Goal: Task Accomplishment & Management: Complete application form

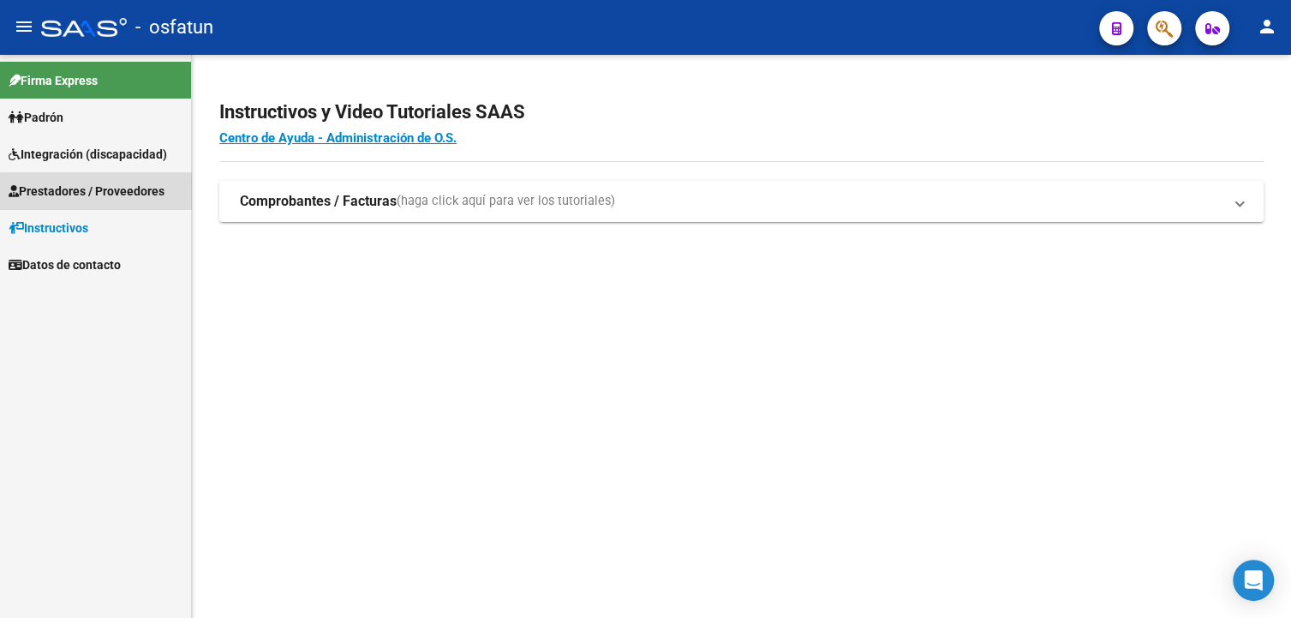
click at [96, 195] on span "Prestadores / Proveedores" at bounding box center [87, 191] width 156 height 19
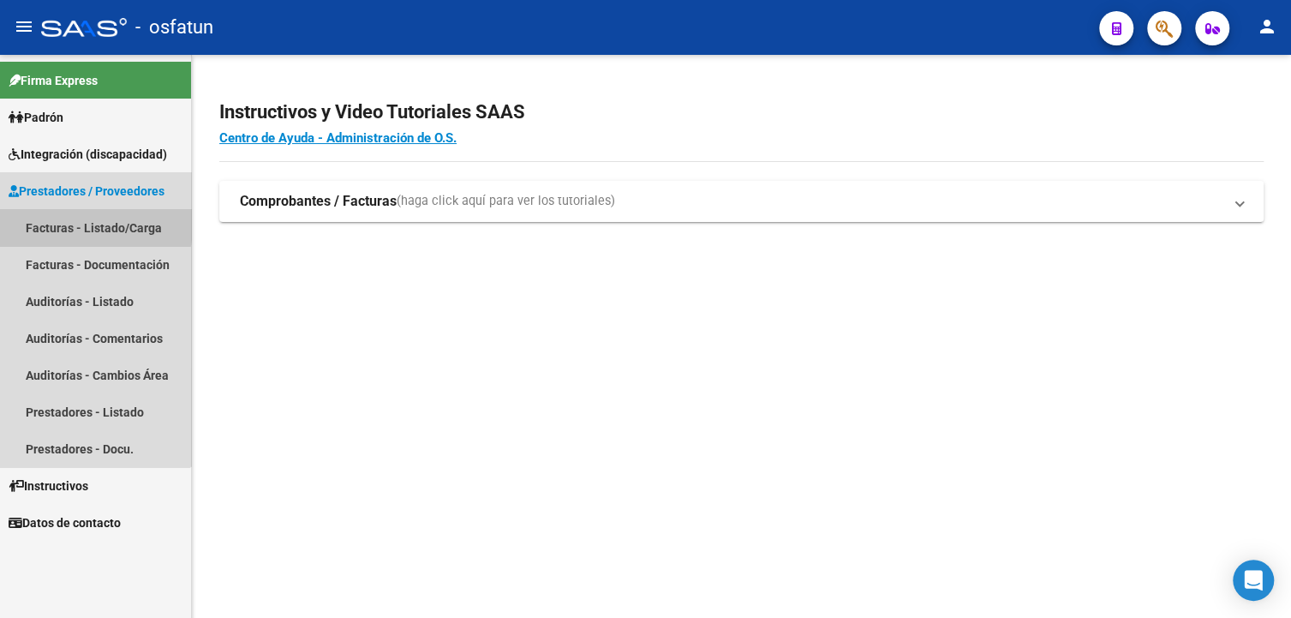
click at [51, 218] on link "Facturas - Listado/Carga" at bounding box center [95, 227] width 191 height 37
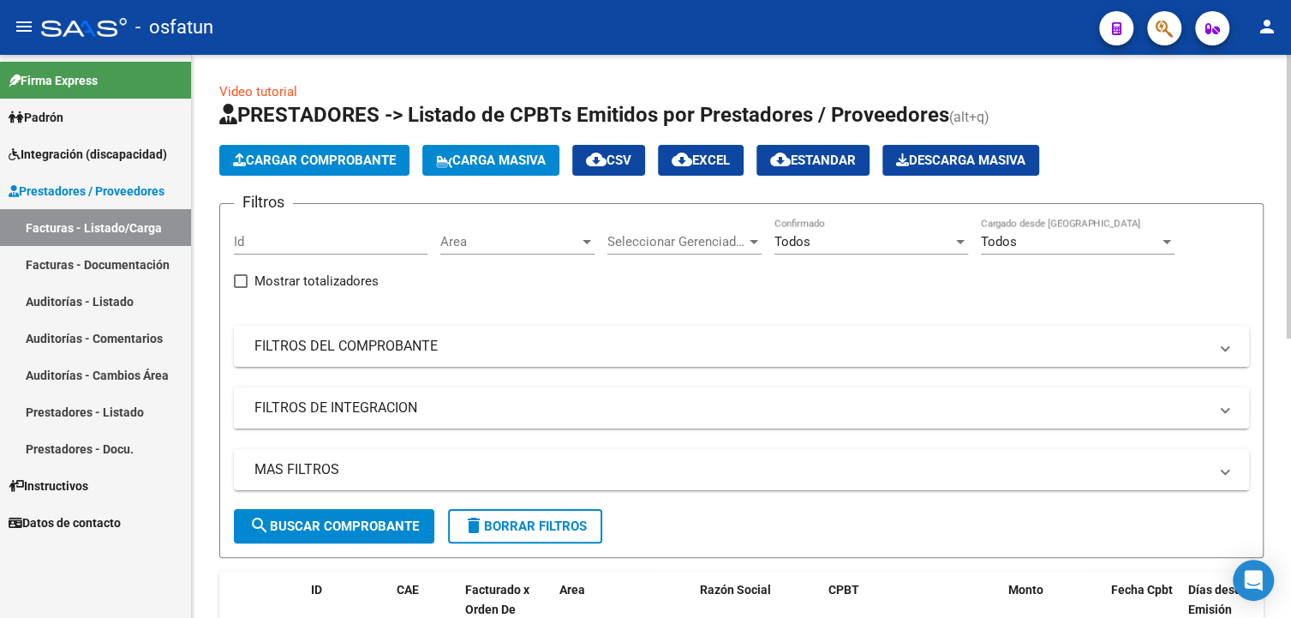
click at [293, 168] on button "Cargar Comprobante" at bounding box center [314, 160] width 190 height 31
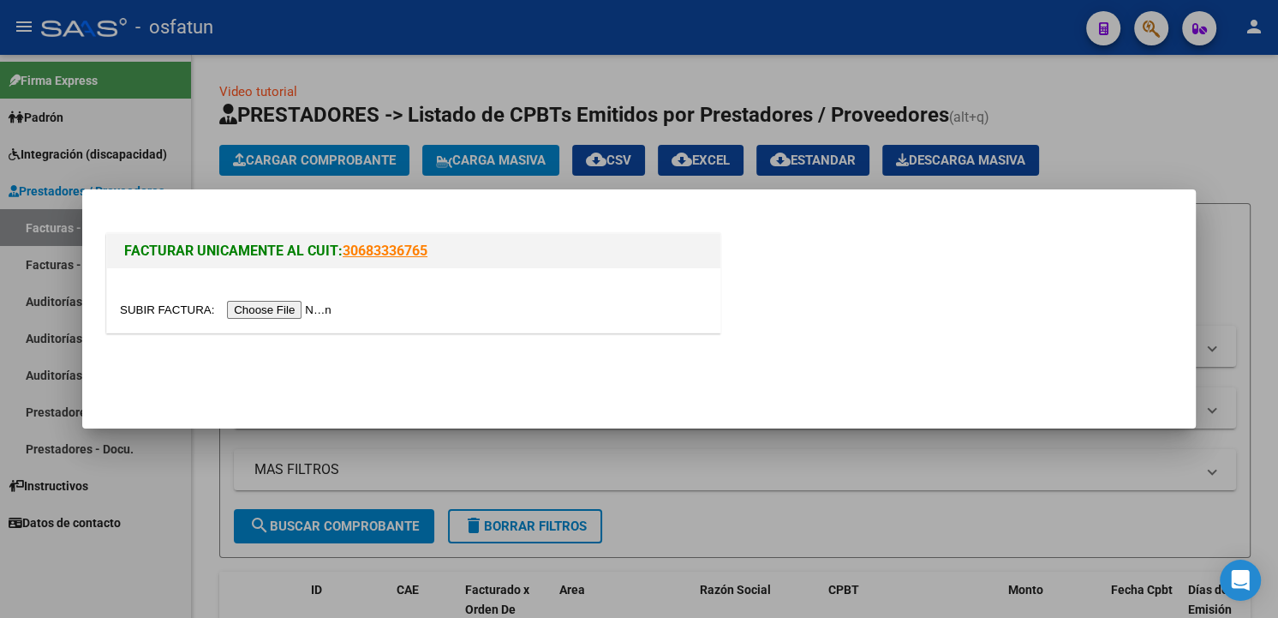
click at [268, 309] on input "file" at bounding box center [228, 310] width 217 height 18
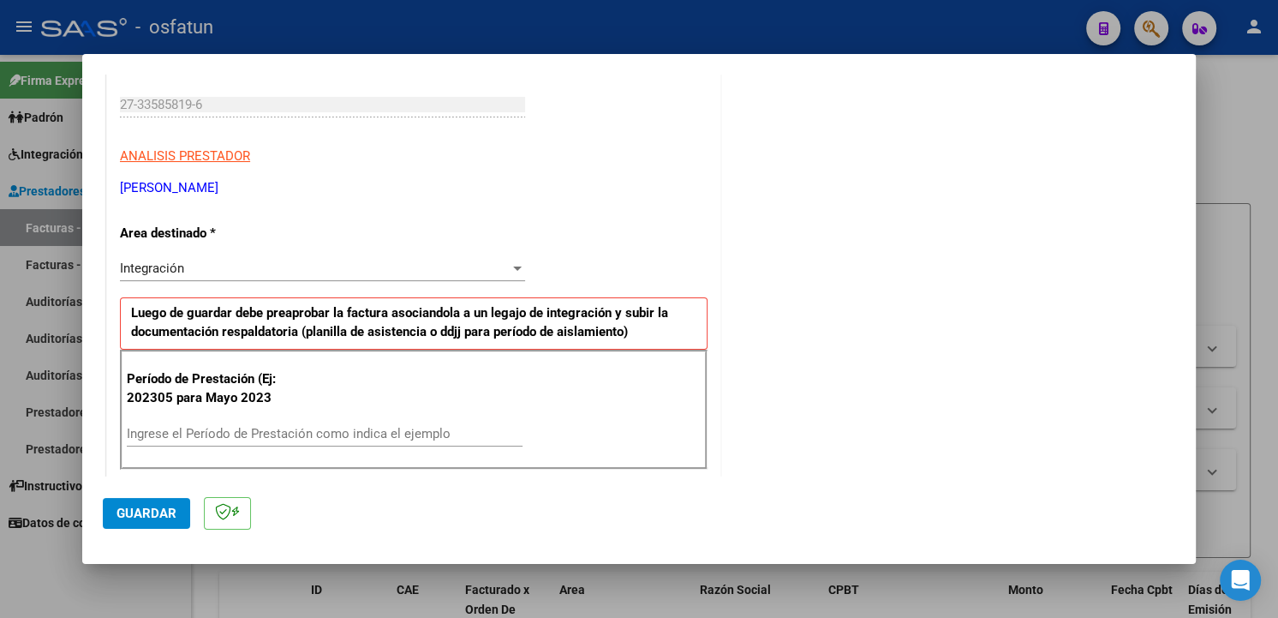
scroll to position [257, 0]
click at [252, 419] on div "Ingrese el Período de Prestación como indica el ejemplo" at bounding box center [325, 432] width 396 height 26
type input "202505"
click at [383, 268] on div "Integración" at bounding box center [315, 266] width 390 height 15
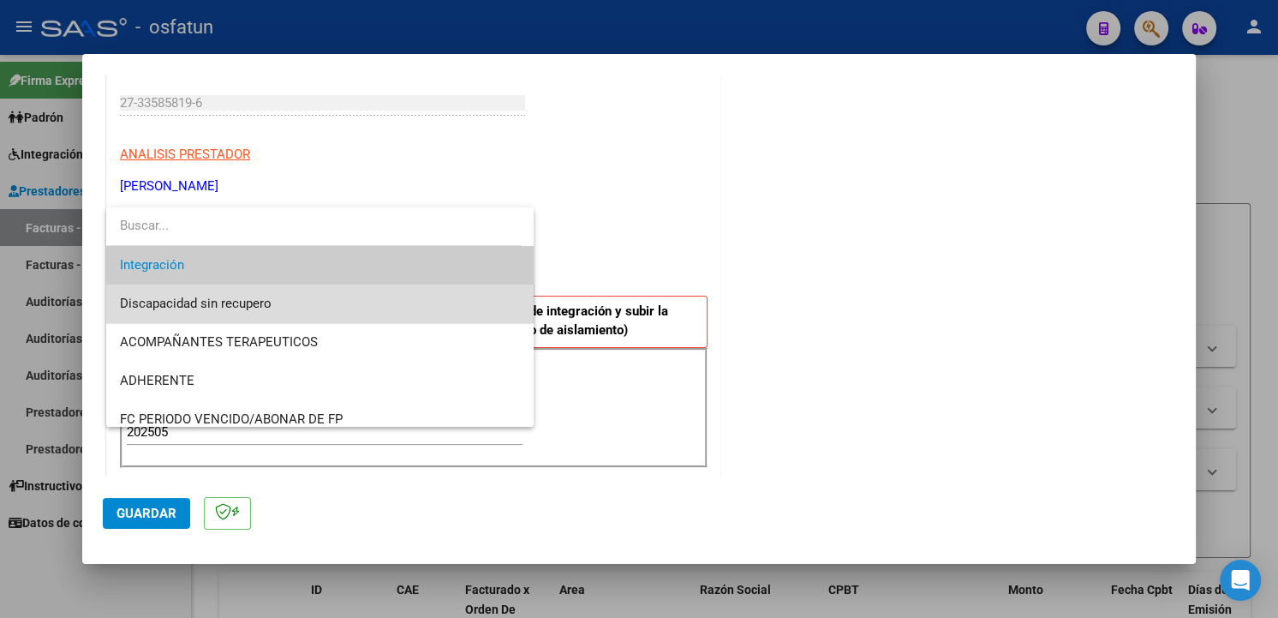
click at [369, 299] on span "Discapacidad sin recupero" at bounding box center [320, 303] width 401 height 39
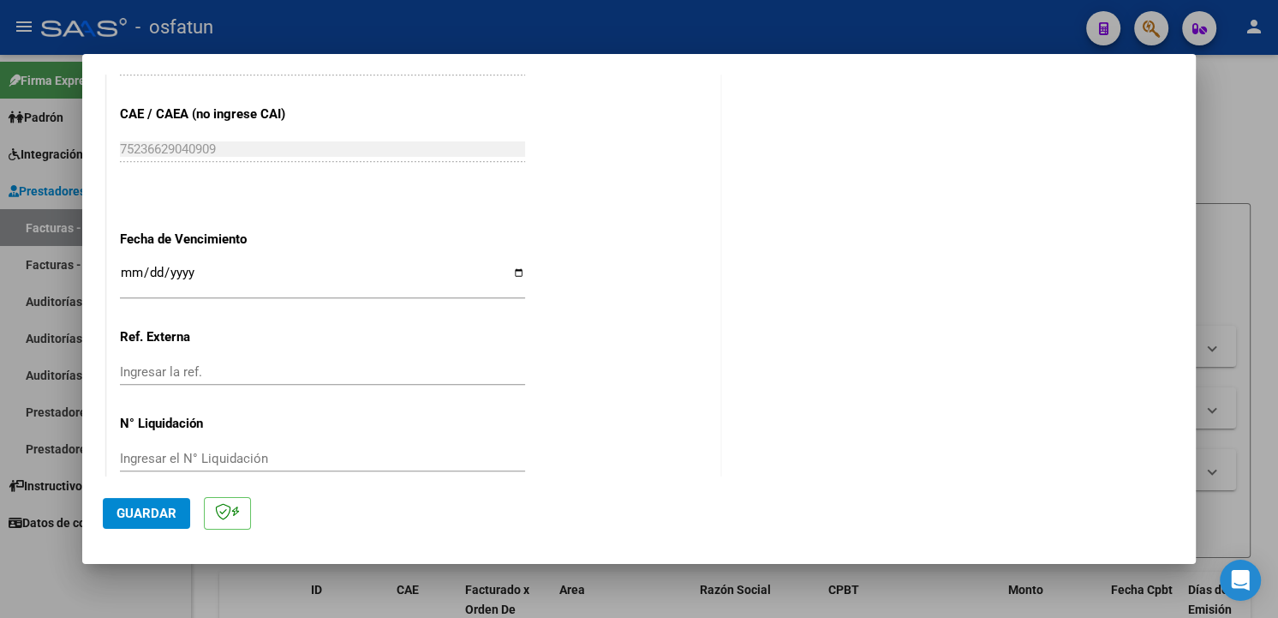
scroll to position [932, 0]
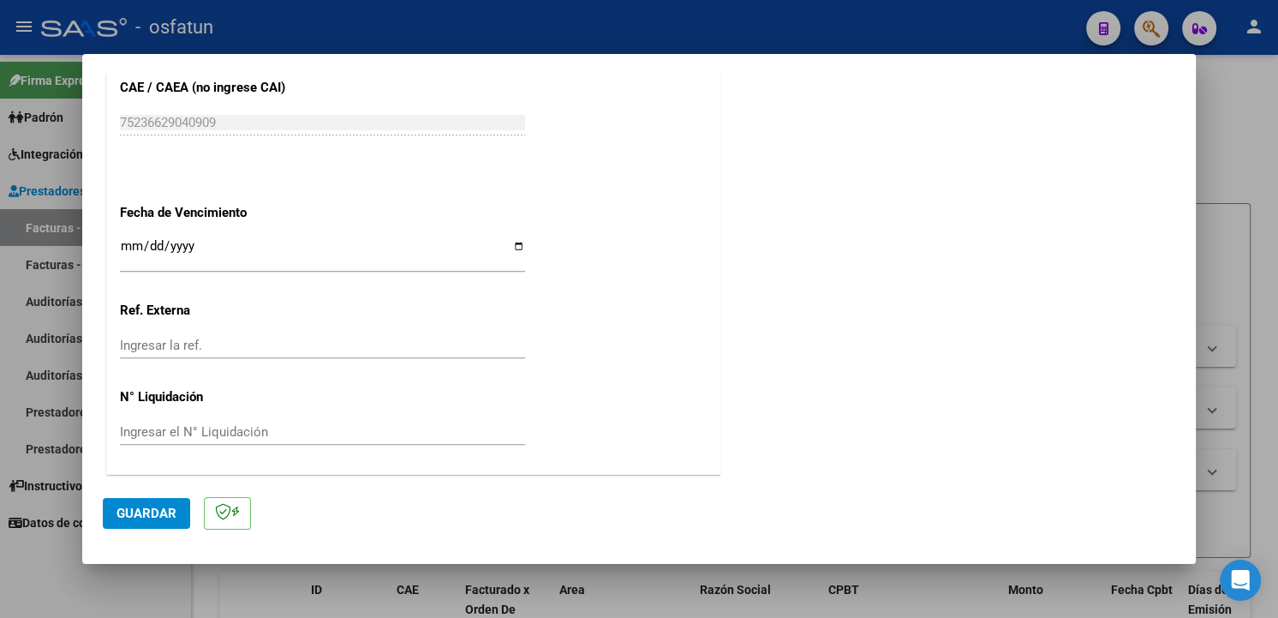
click at [155, 514] on span "Guardar" at bounding box center [146, 512] width 60 height 15
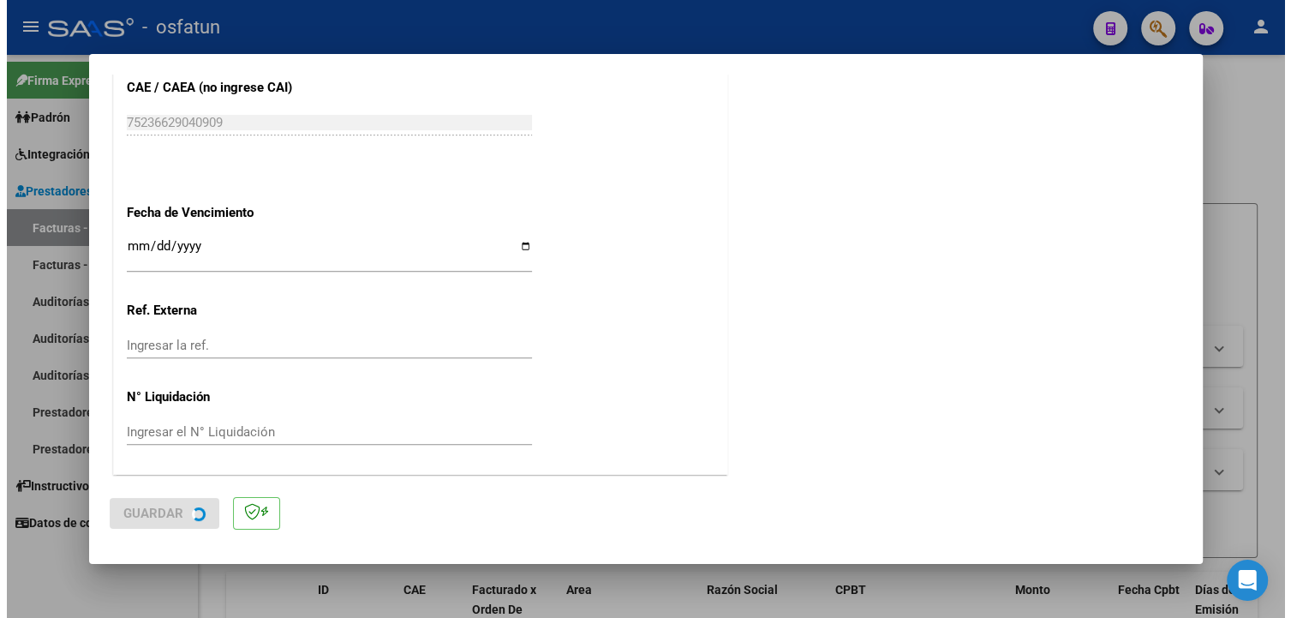
scroll to position [0, 0]
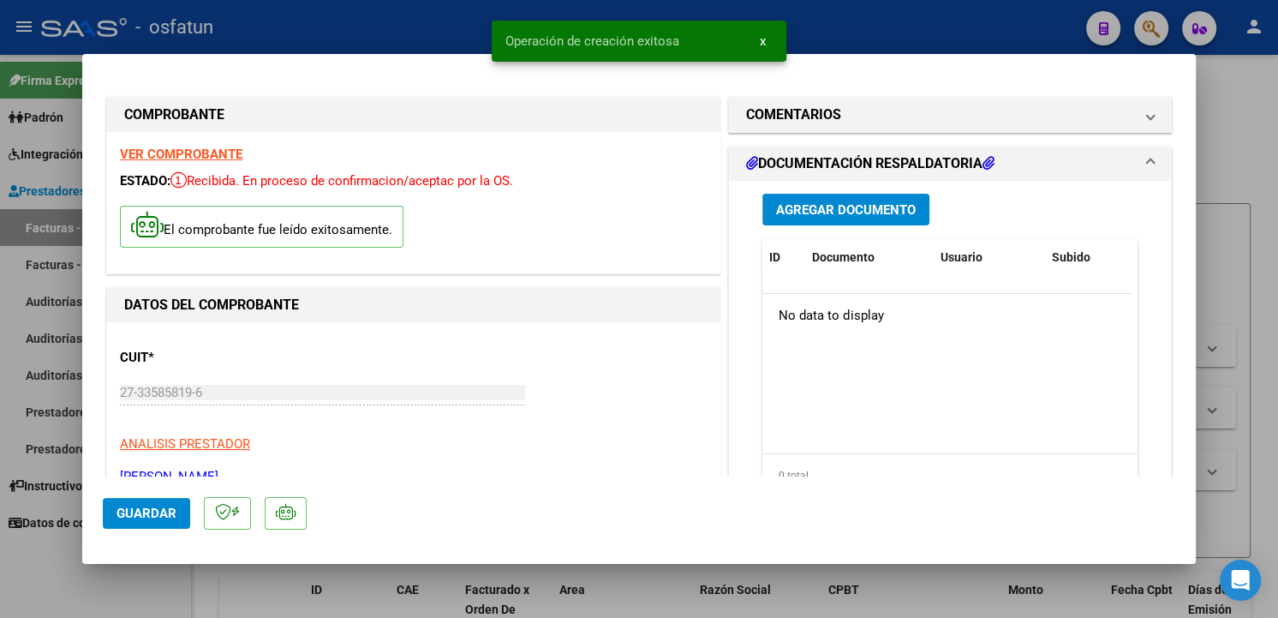
click at [1225, 103] on div at bounding box center [639, 309] width 1278 height 618
type input "$ 0,00"
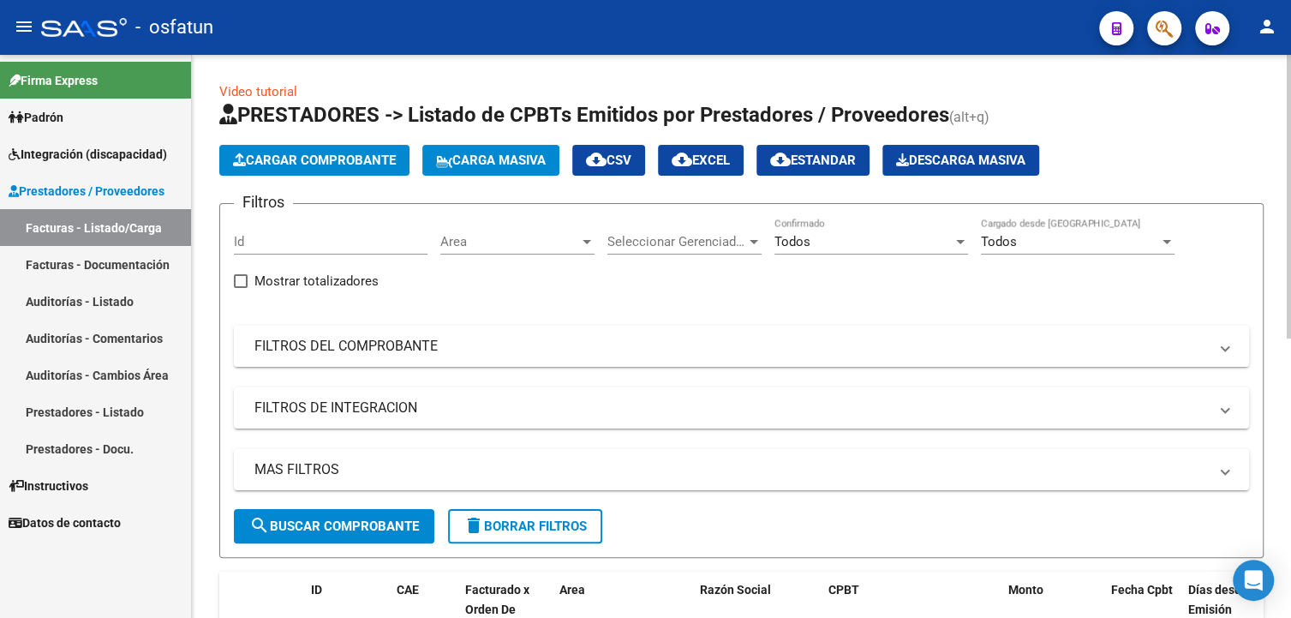
click at [802, 354] on mat-panel-title "FILTROS DEL COMPROBANTE" at bounding box center [730, 346] width 953 height 19
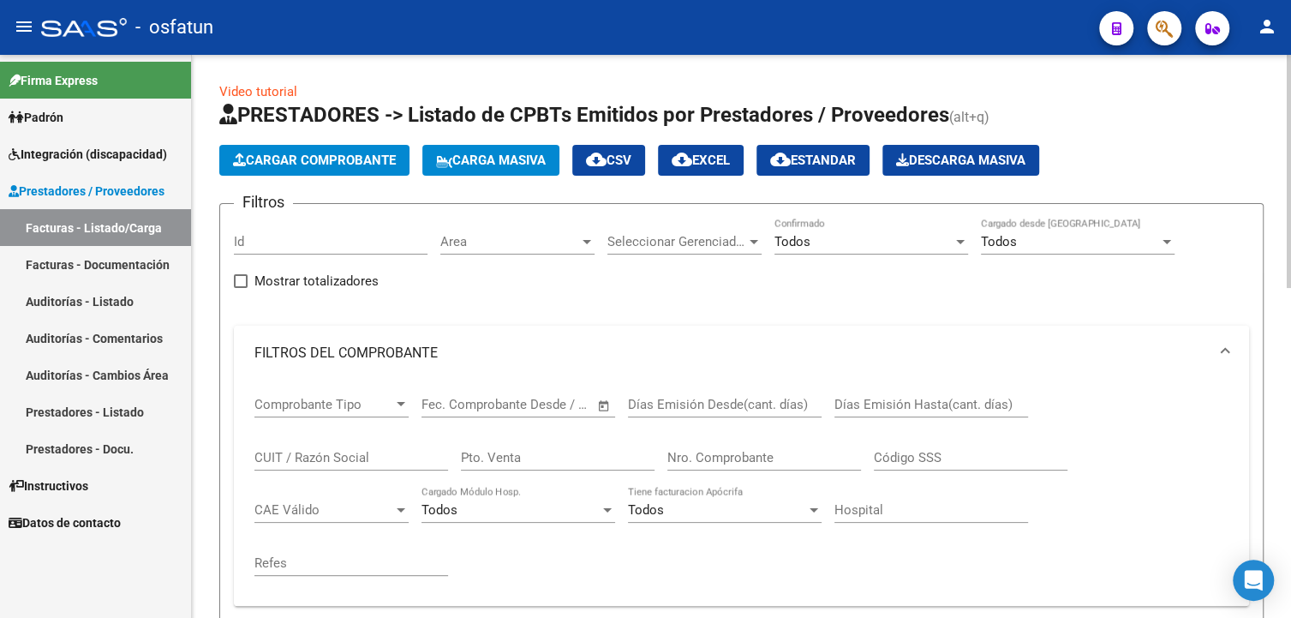
click at [377, 455] on input "CUIT / Razón Social" at bounding box center [351, 457] width 194 height 15
paste input "27311347727"
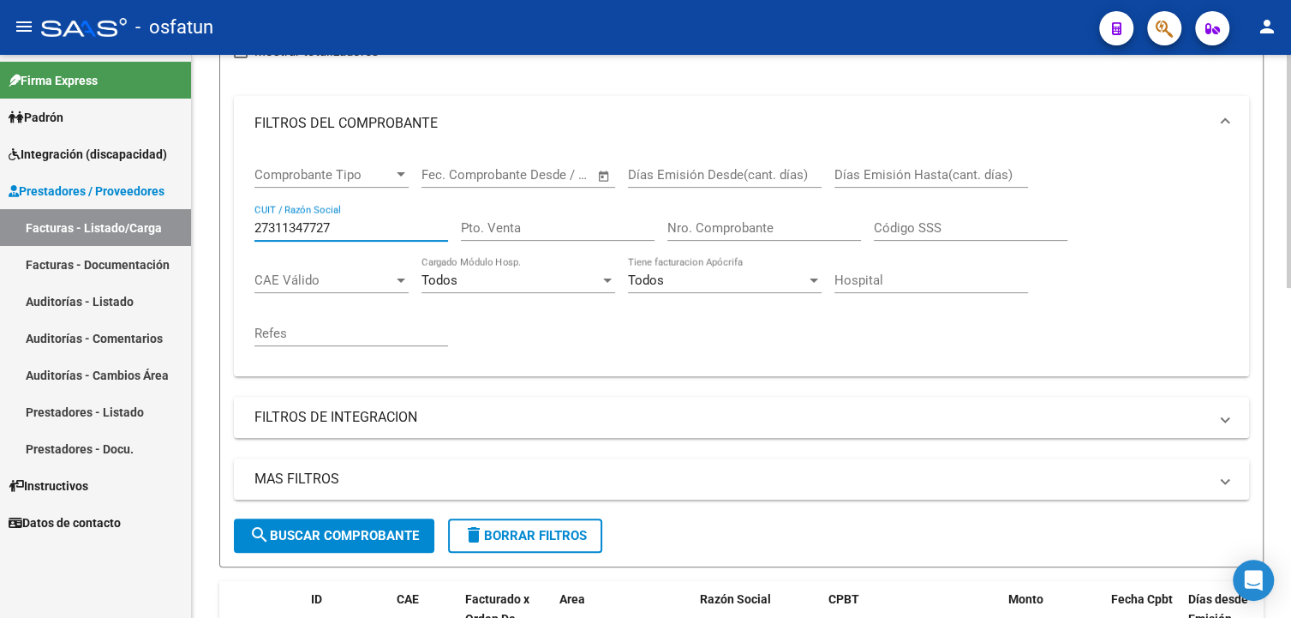
scroll to position [257, 0]
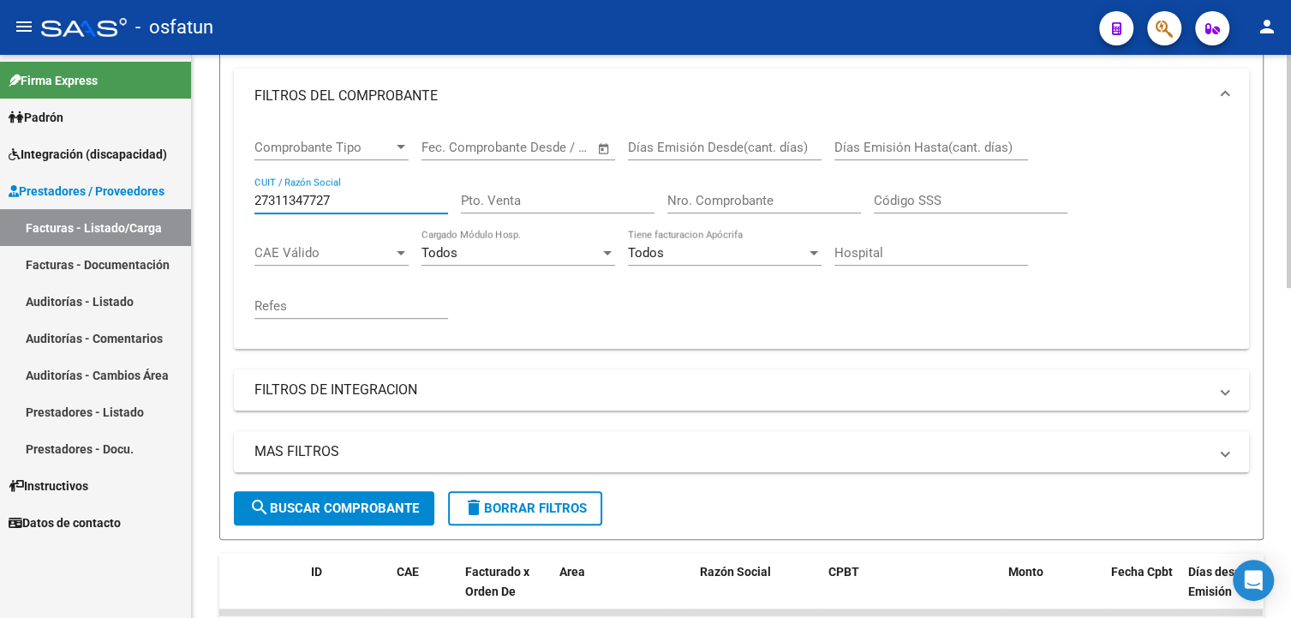
type input "27311347727"
click at [351, 508] on span "search Buscar Comprobante" at bounding box center [334, 507] width 170 height 15
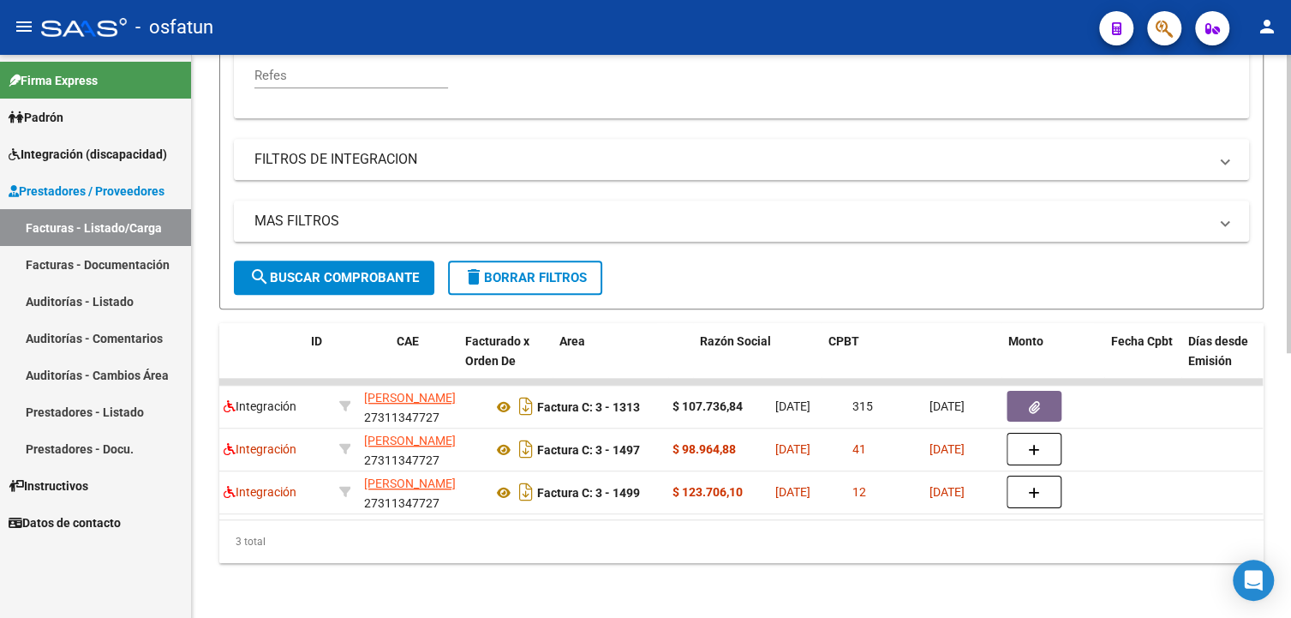
scroll to position [0, 0]
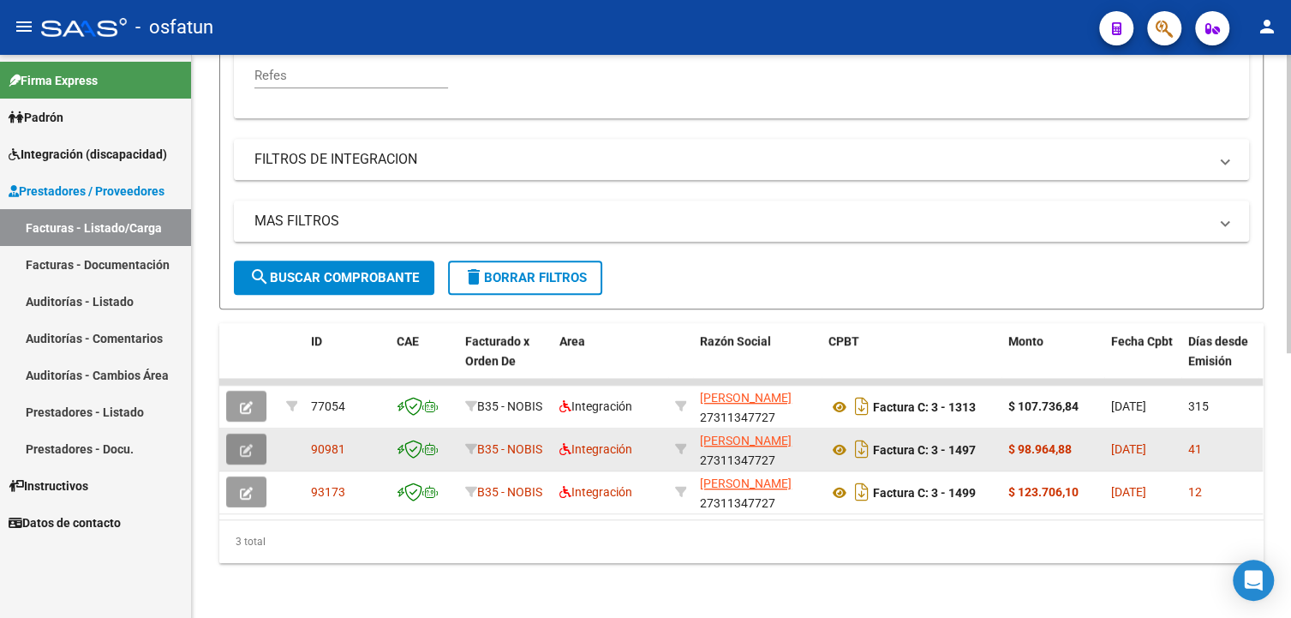
click at [258, 435] on button "button" at bounding box center [246, 448] width 40 height 31
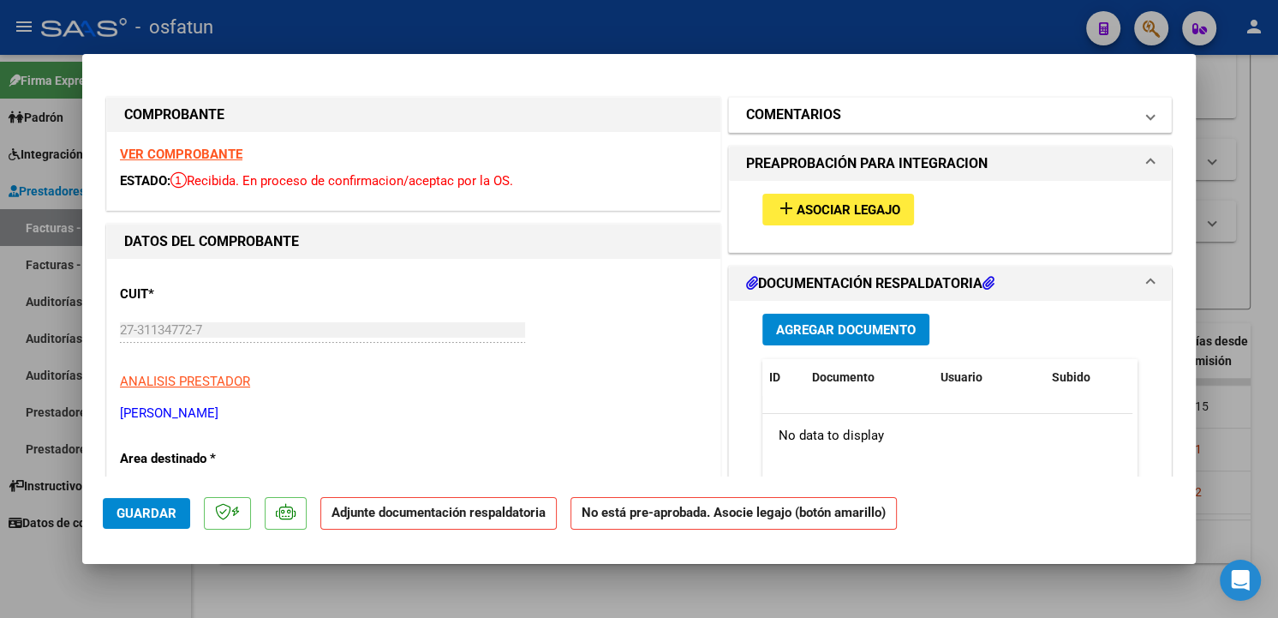
click at [785, 115] on h1 "COMENTARIOS" at bounding box center [793, 114] width 95 height 21
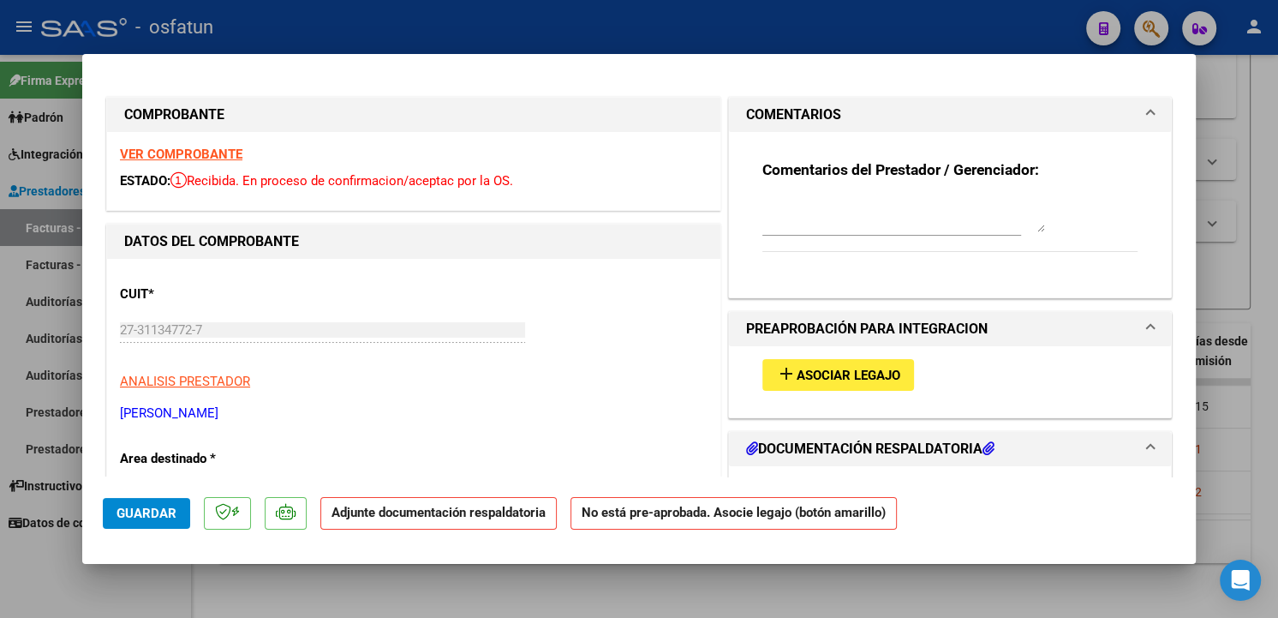
click at [803, 202] on textarea at bounding box center [903, 215] width 283 height 34
type textarea "n"
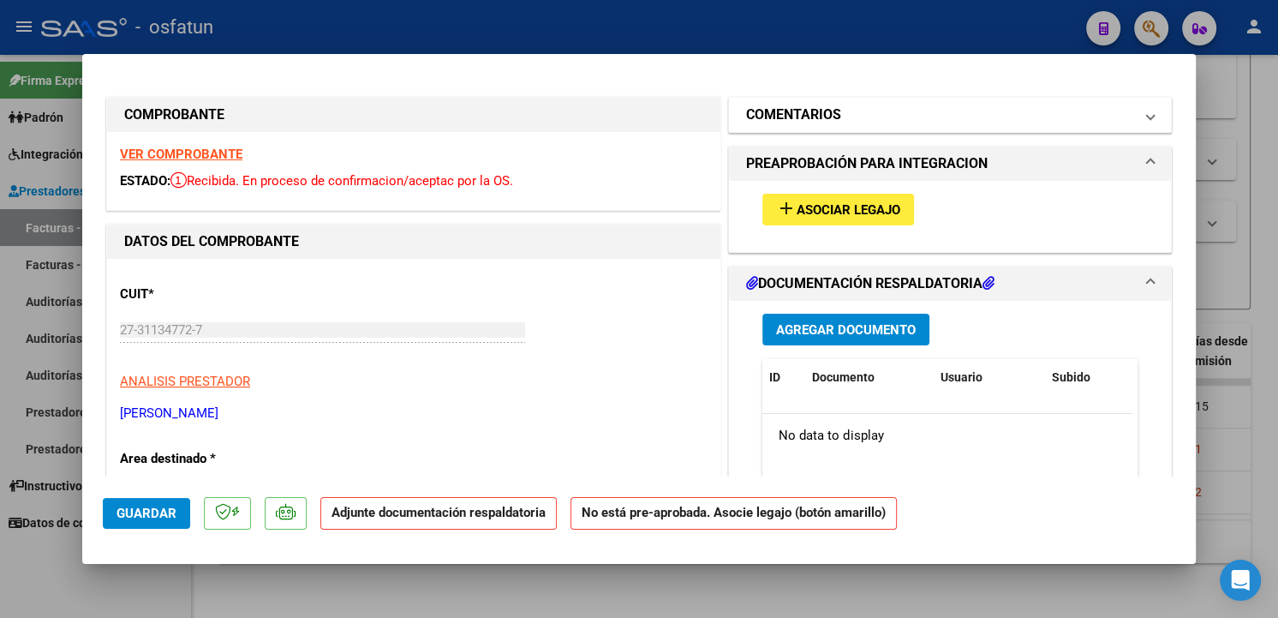
click at [833, 123] on h1 "COMENTARIOS" at bounding box center [793, 114] width 95 height 21
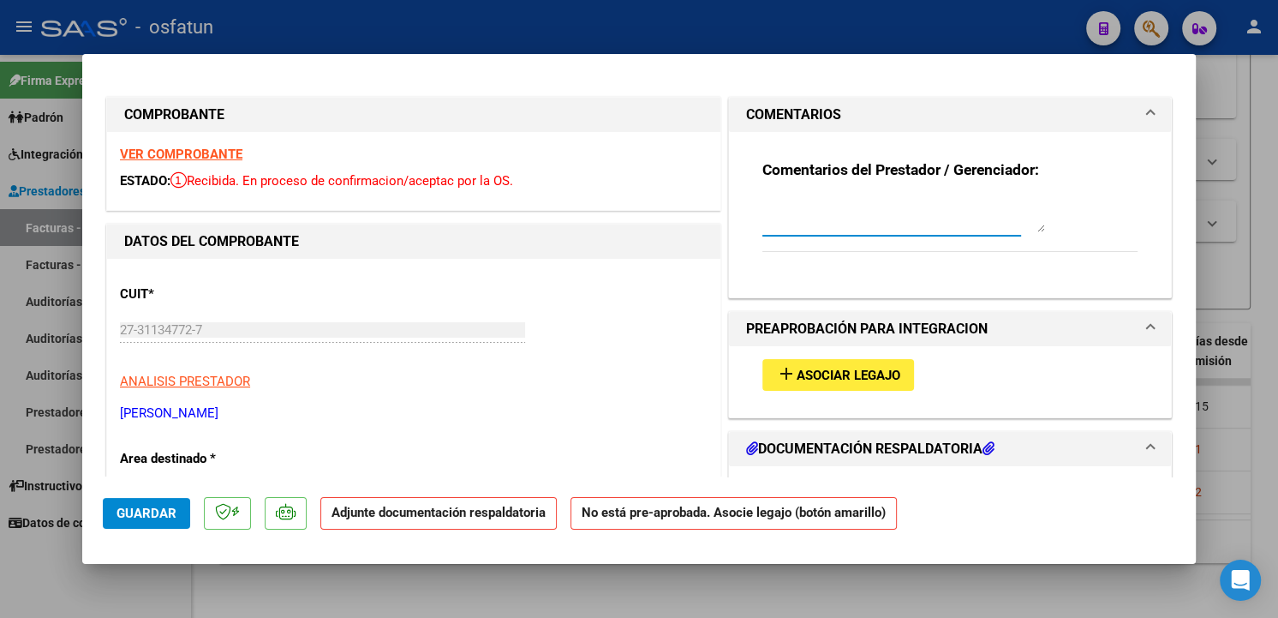
click at [834, 208] on textarea at bounding box center [903, 215] width 283 height 34
type textarea "No dar curso a la factura prestador emite mal la factura"
click at [128, 512] on span "Guardar" at bounding box center [146, 512] width 60 height 15
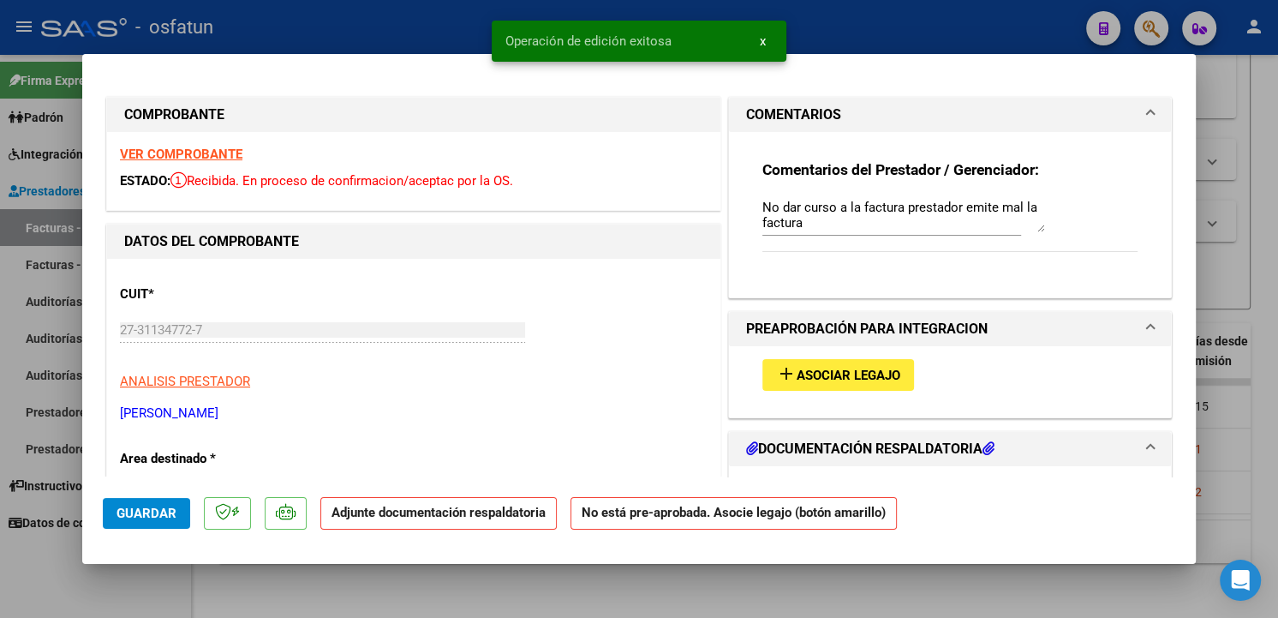
click at [1275, 232] on div at bounding box center [639, 309] width 1278 height 618
type input "$ 0,00"
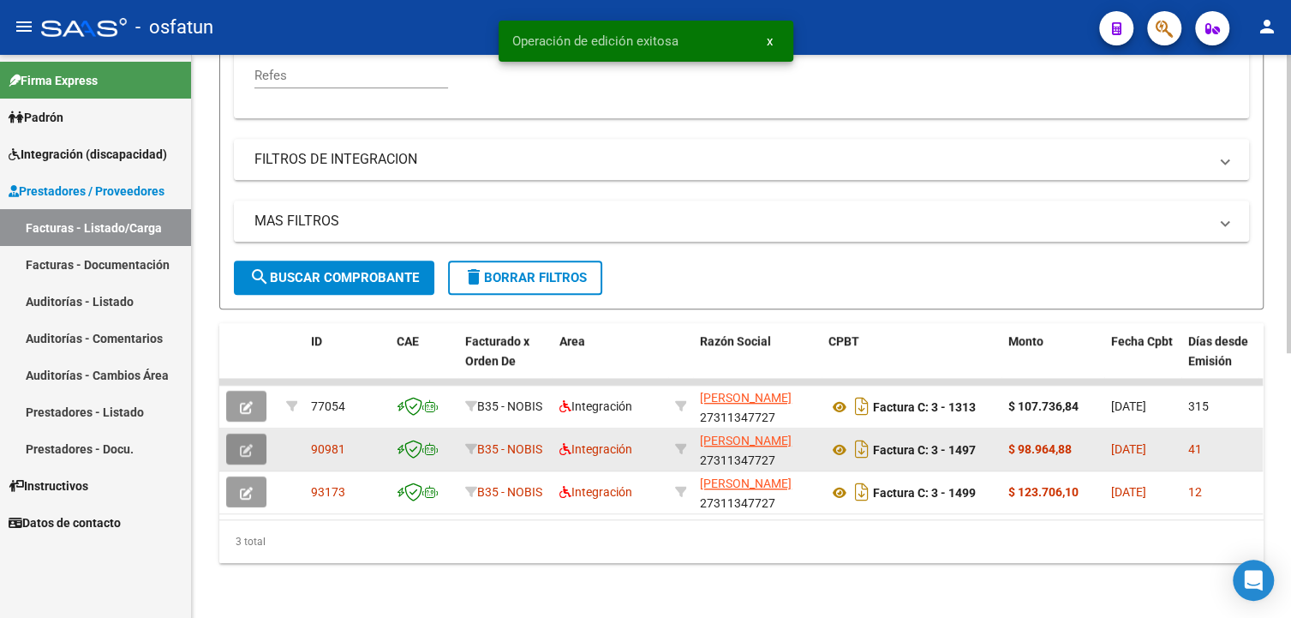
click at [245, 444] on icon "button" at bounding box center [246, 450] width 13 height 13
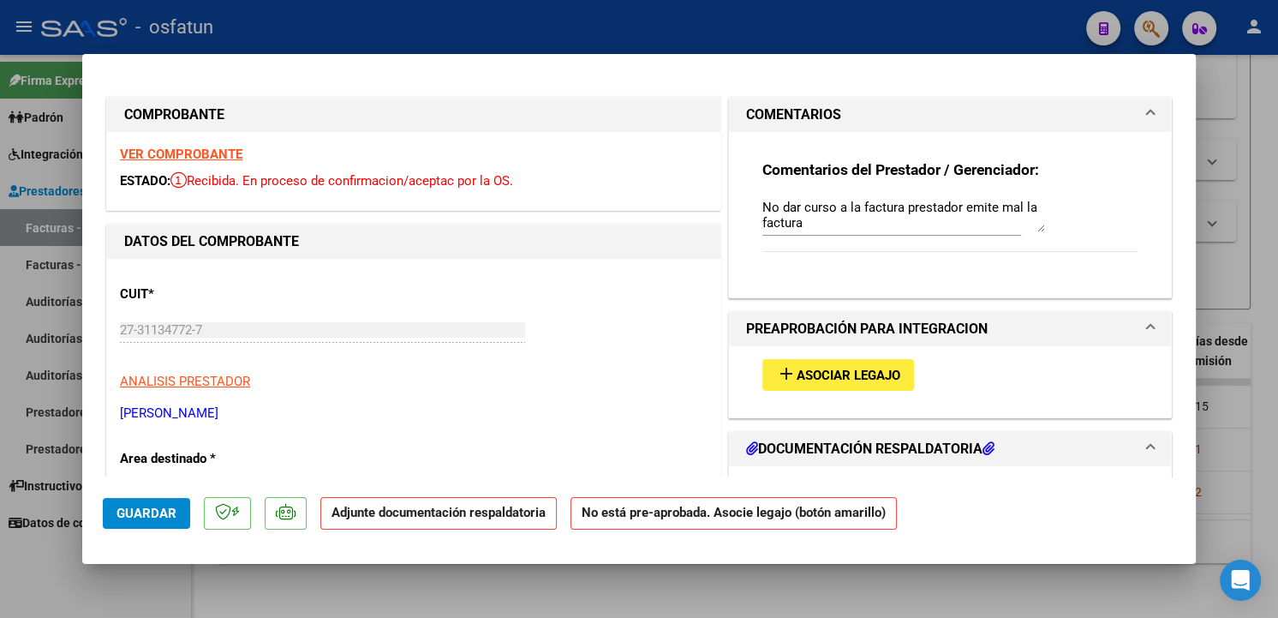
click at [664, 573] on div at bounding box center [639, 309] width 1278 height 618
type input "$ 0,00"
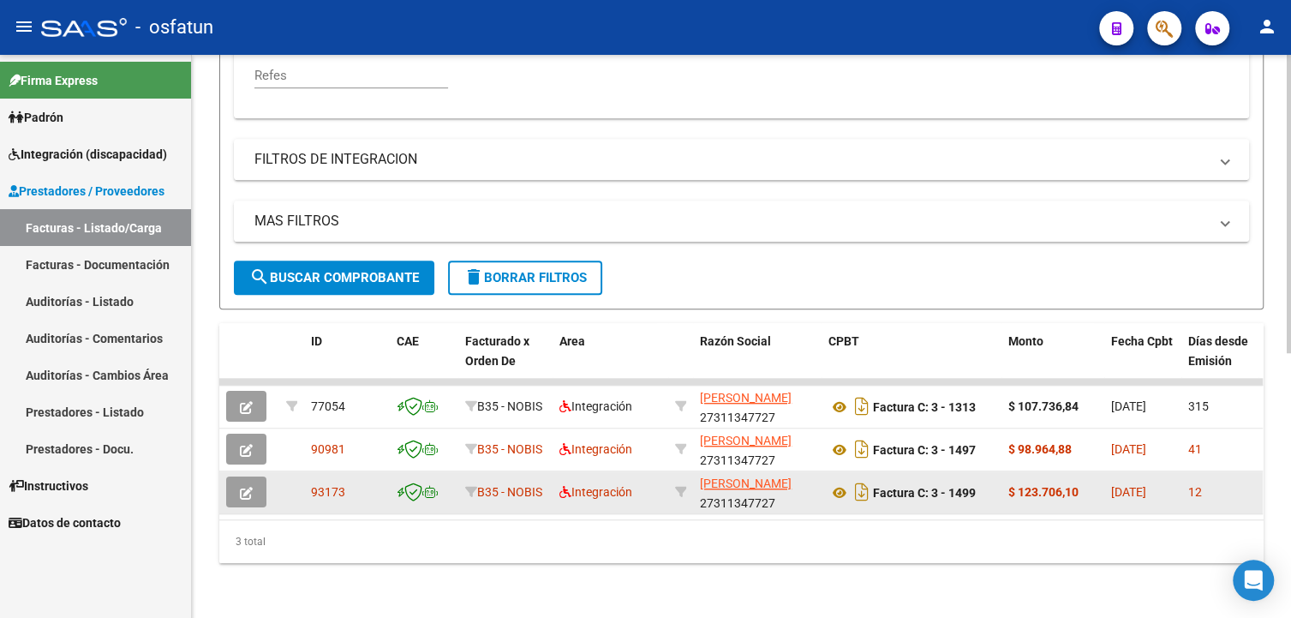
click at [255, 476] on button "button" at bounding box center [246, 491] width 40 height 31
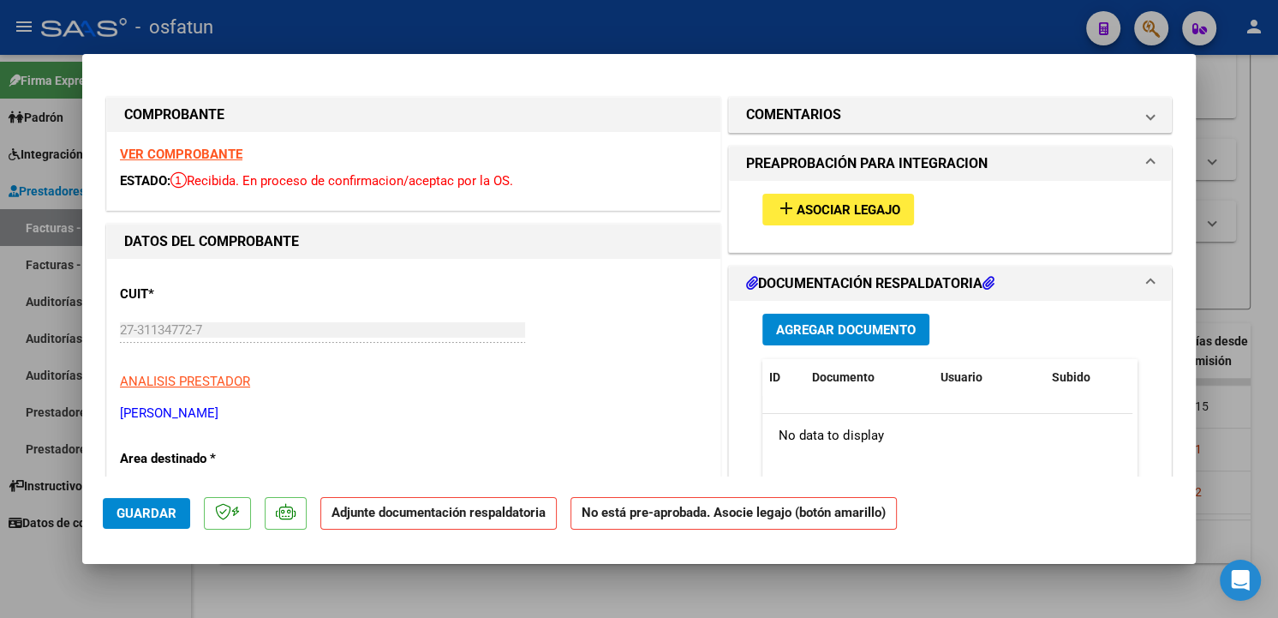
click at [843, 216] on span "Asociar Legajo" at bounding box center [849, 209] width 104 height 15
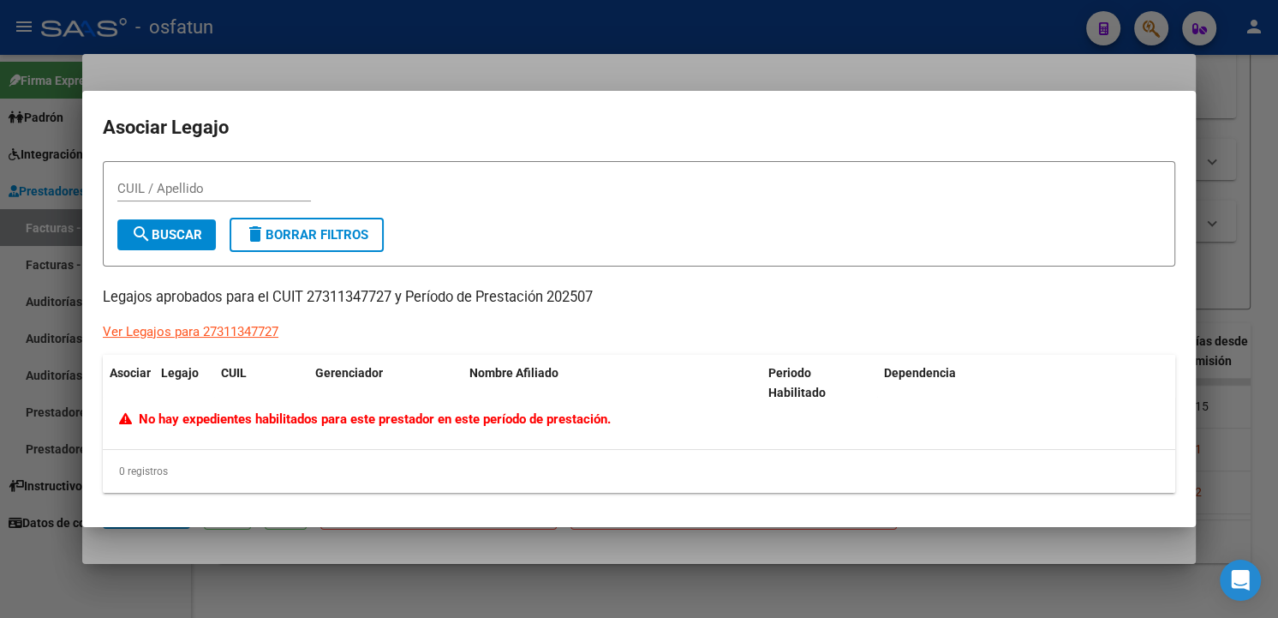
drag, startPoint x: 784, startPoint y: 554, endPoint x: 788, endPoint y: 536, distance: 18.5
click at [784, 554] on div at bounding box center [639, 309] width 1278 height 618
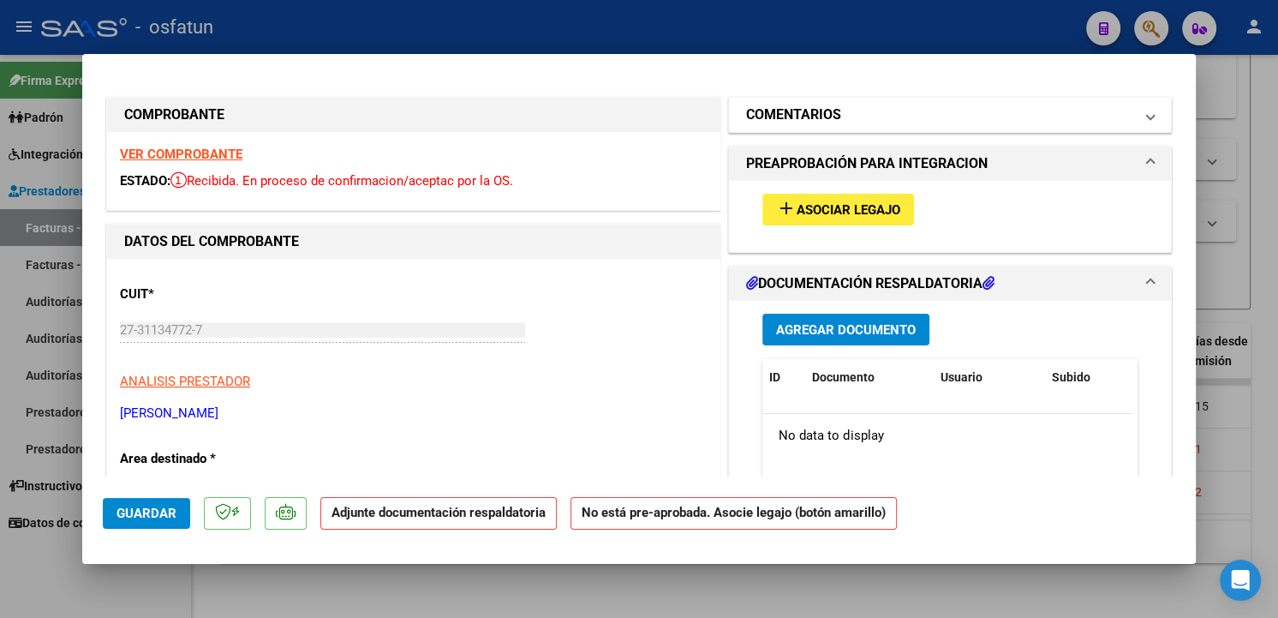
click at [818, 120] on h1 "COMENTARIOS" at bounding box center [793, 114] width 95 height 21
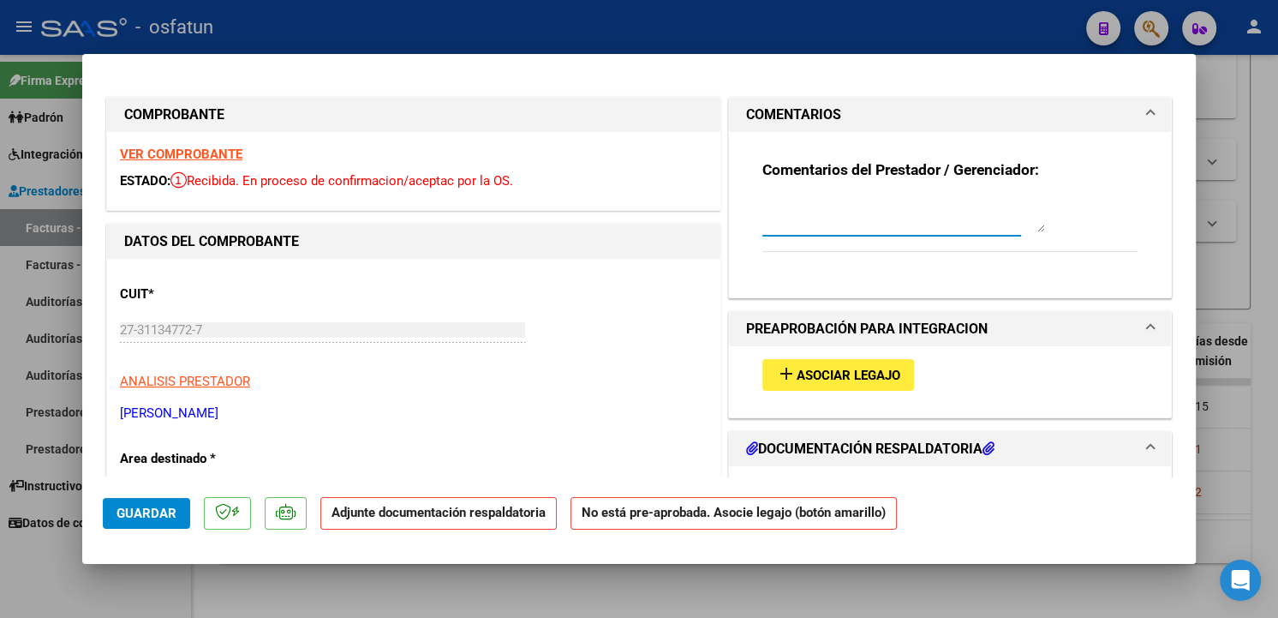
click at [859, 198] on textarea at bounding box center [903, 215] width 283 height 34
drag, startPoint x: 1014, startPoint y: 206, endPoint x: 750, endPoint y: 207, distance: 263.8
click at [750, 207] on div "Comentarios del Prestador / Gerenciador: No dar curso, prestador emite mal la f…" at bounding box center [949, 208] width 401 height 152
type textarea "No dar curso, prestador emite mal la factura."
click at [170, 517] on span "Guardar" at bounding box center [146, 512] width 60 height 15
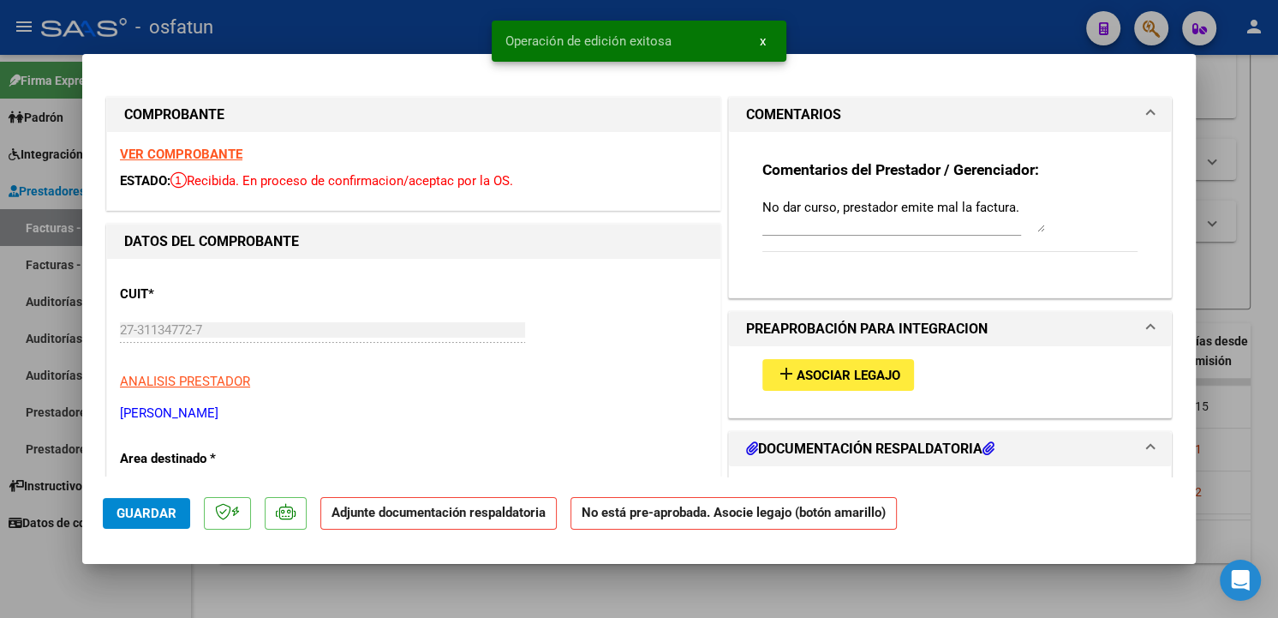
click at [781, 582] on div at bounding box center [639, 309] width 1278 height 618
type input "$ 0,00"
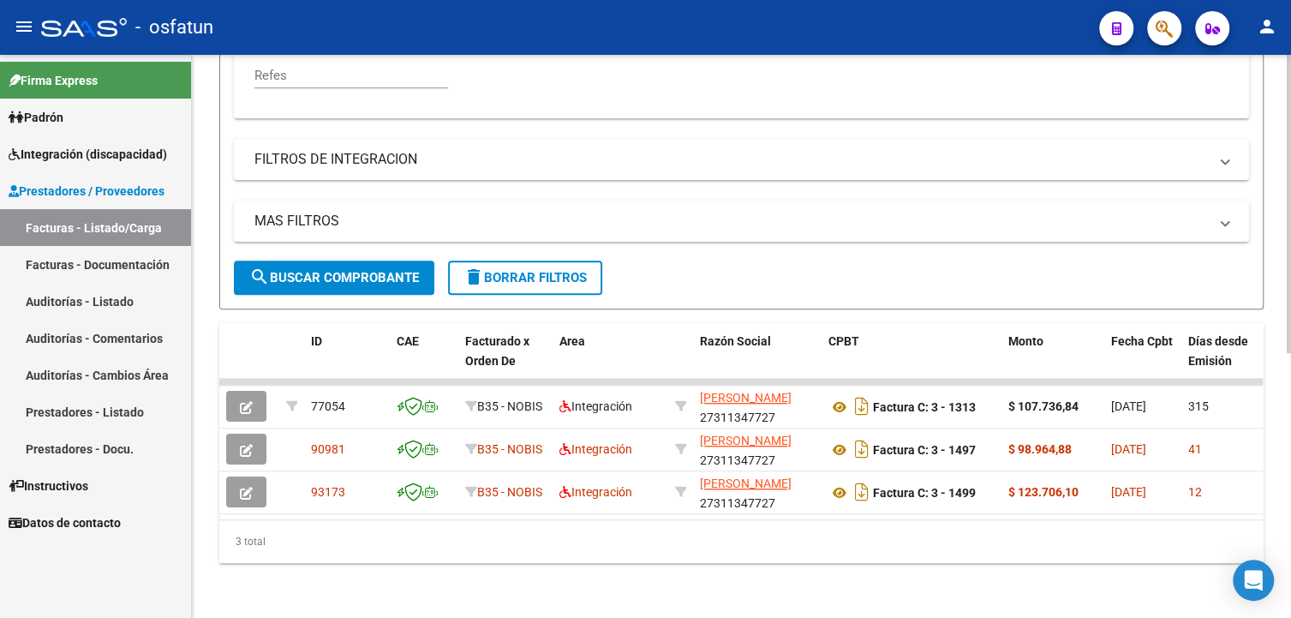
scroll to position [327, 0]
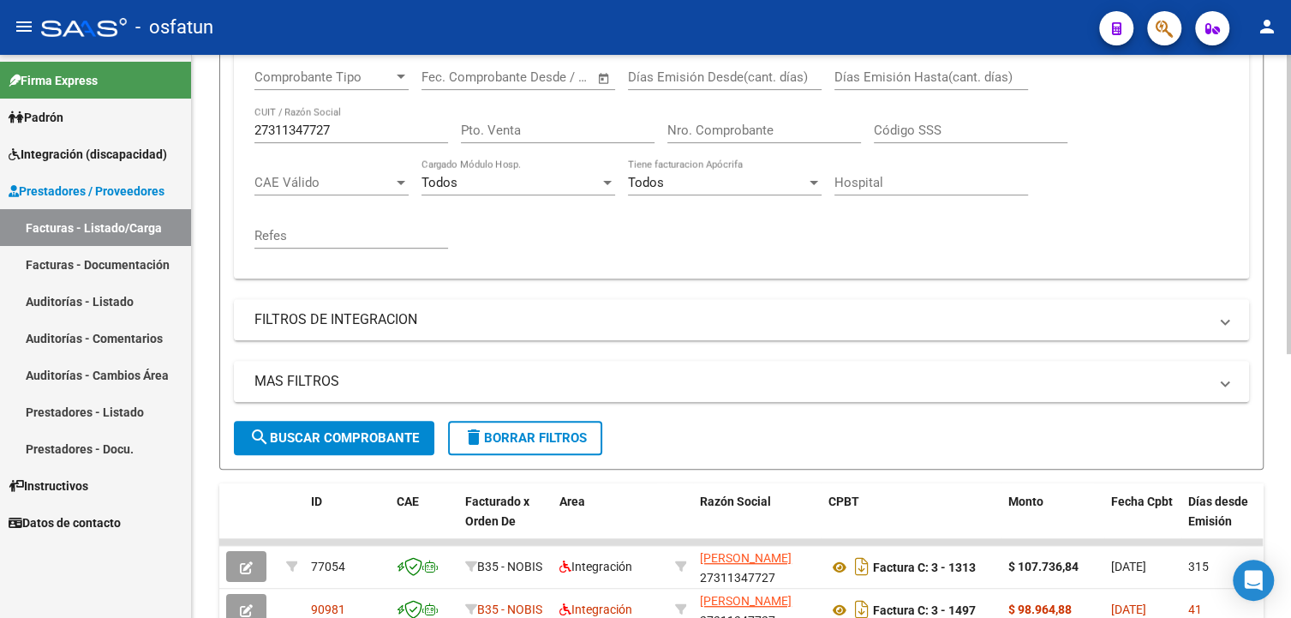
click at [383, 136] on input "27311347727" at bounding box center [351, 129] width 194 height 15
paste input "3294771794"
type input "23294771794"
click at [353, 445] on button "search Buscar Comprobante" at bounding box center [334, 438] width 200 height 34
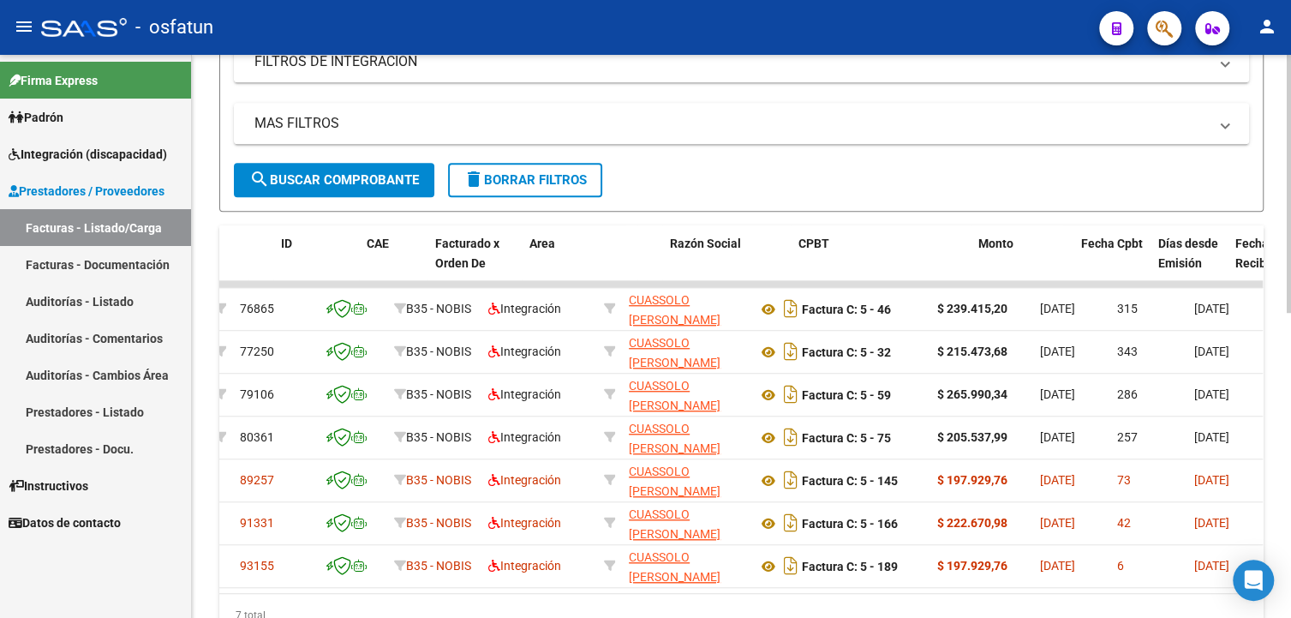
scroll to position [0, 0]
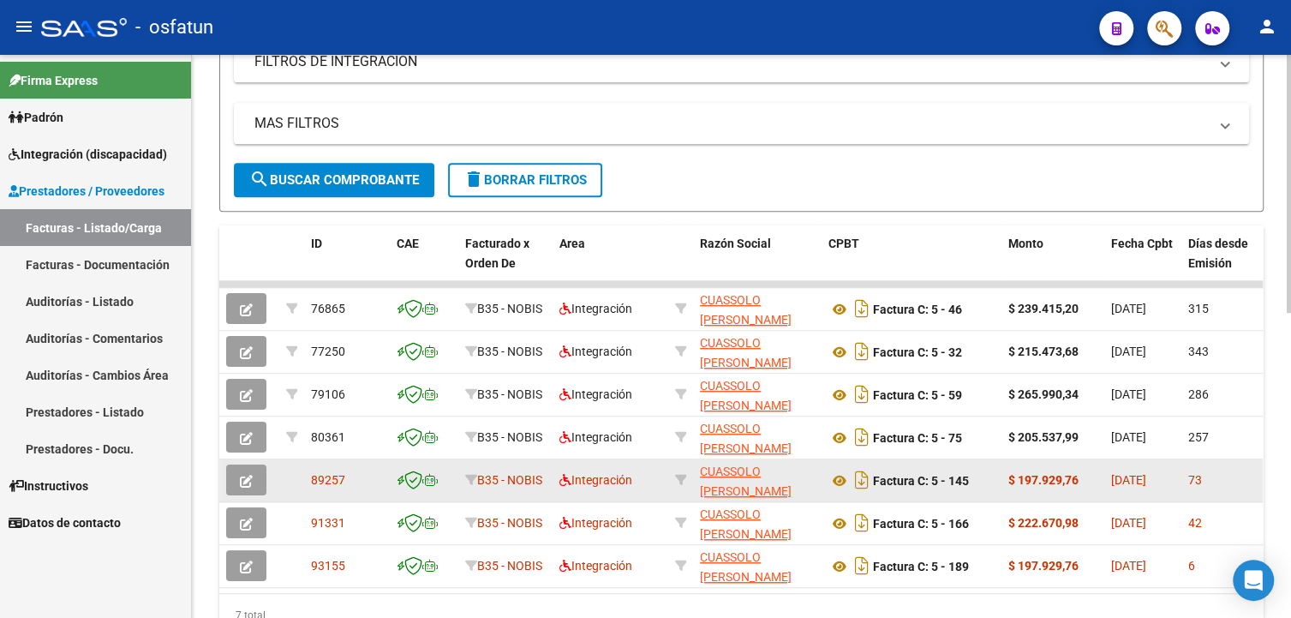
click at [246, 487] on button "button" at bounding box center [246, 479] width 40 height 31
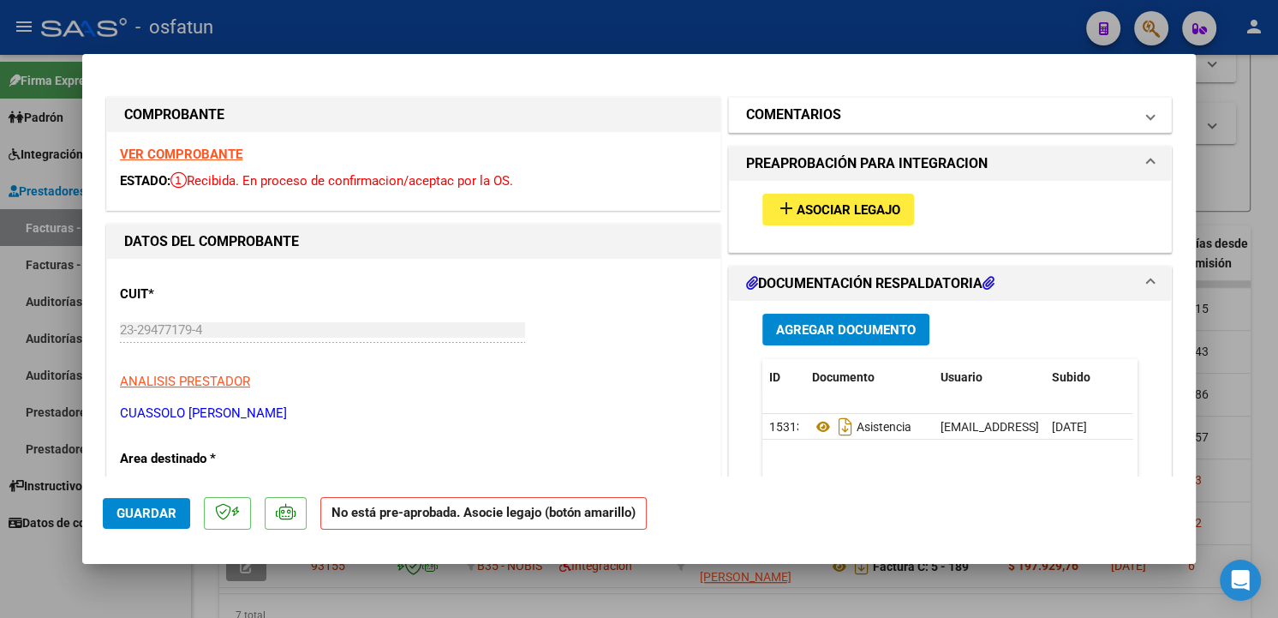
click at [881, 118] on mat-panel-title "COMENTARIOS" at bounding box center [939, 114] width 387 height 21
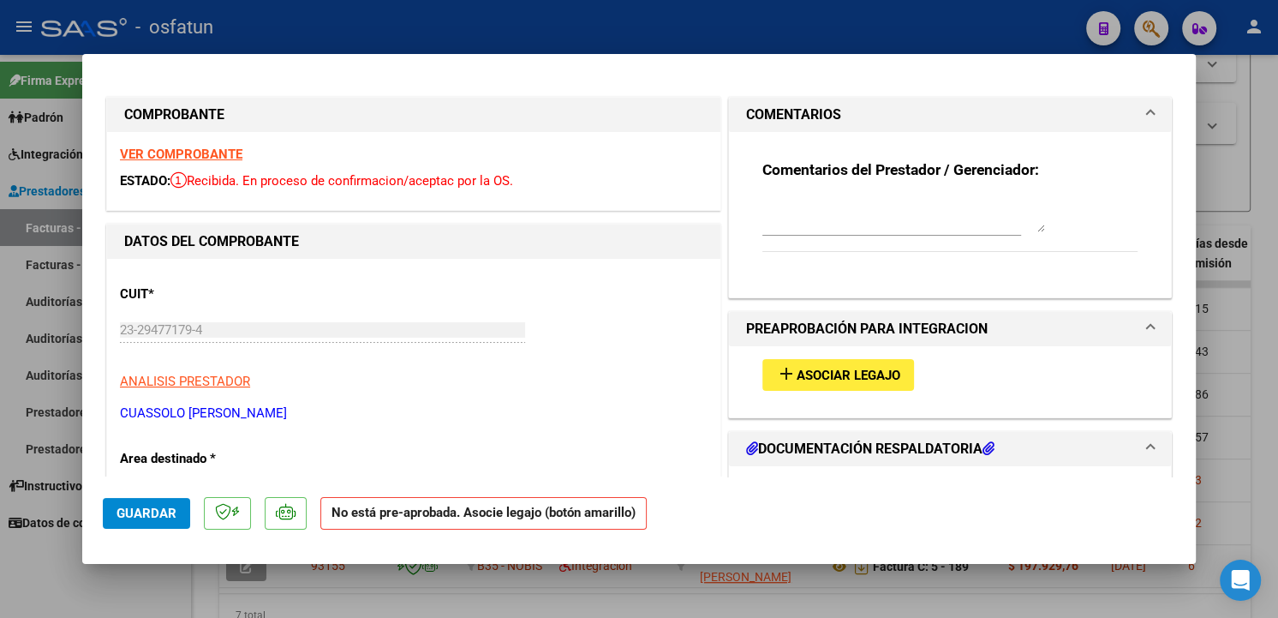
click at [904, 199] on textarea at bounding box center [903, 215] width 283 height 34
paste textarea "23294771794"
type textarea "23294771794"
drag, startPoint x: 888, startPoint y: 201, endPoint x: 677, endPoint y: 206, distance: 211.6
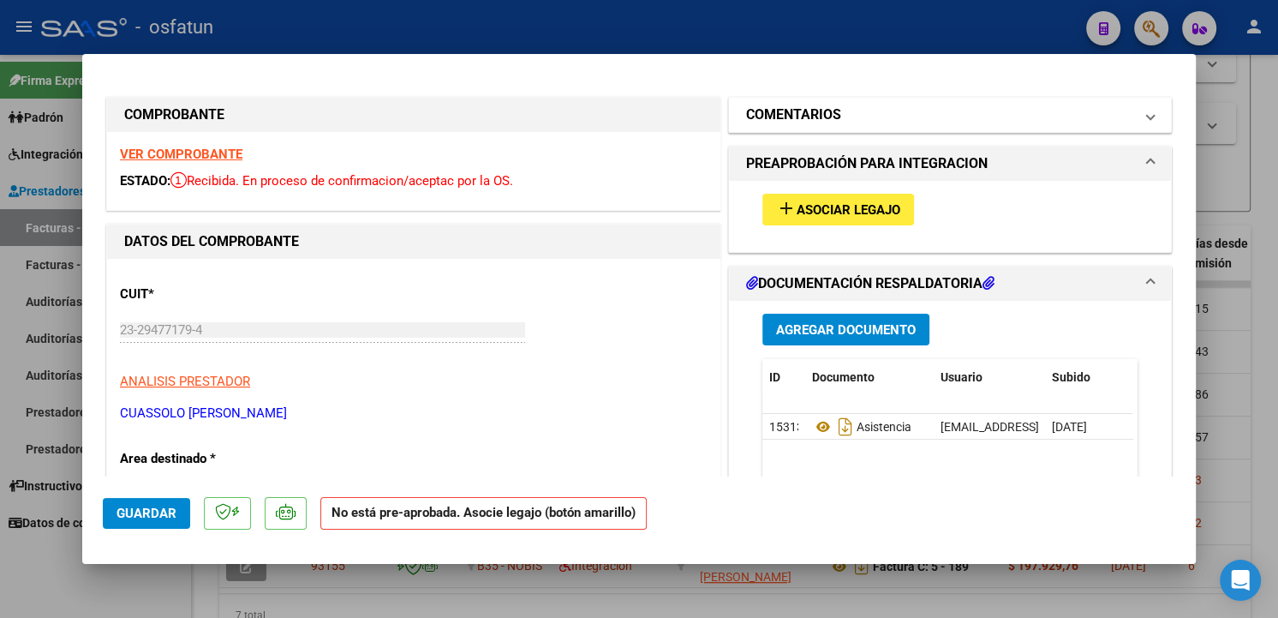
click at [883, 124] on mat-panel-title "COMENTARIOS" at bounding box center [939, 114] width 387 height 21
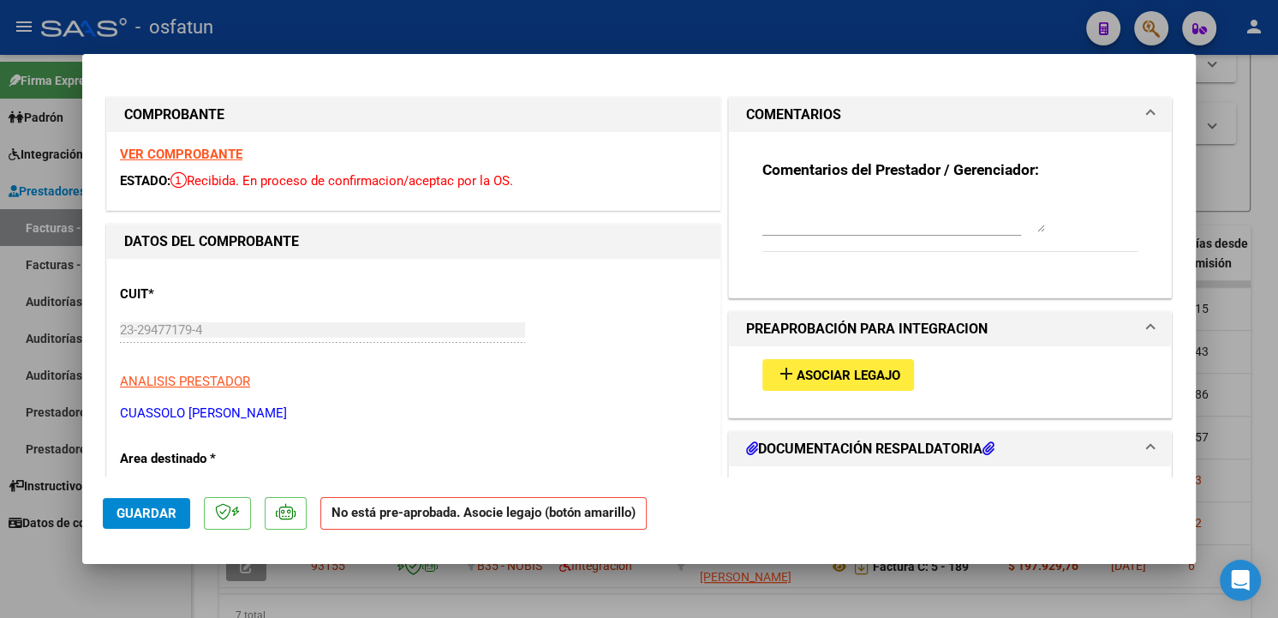
click at [858, 206] on textarea at bounding box center [903, 215] width 283 height 34
paste textarea "No dar curso, prestador emite mal la factura."
type textarea "No dar curso, prestador emite mal la factura."
drag, startPoint x: 173, startPoint y: 510, endPoint x: 251, endPoint y: 485, distance: 82.1
click at [171, 510] on span "Guardar" at bounding box center [146, 512] width 60 height 15
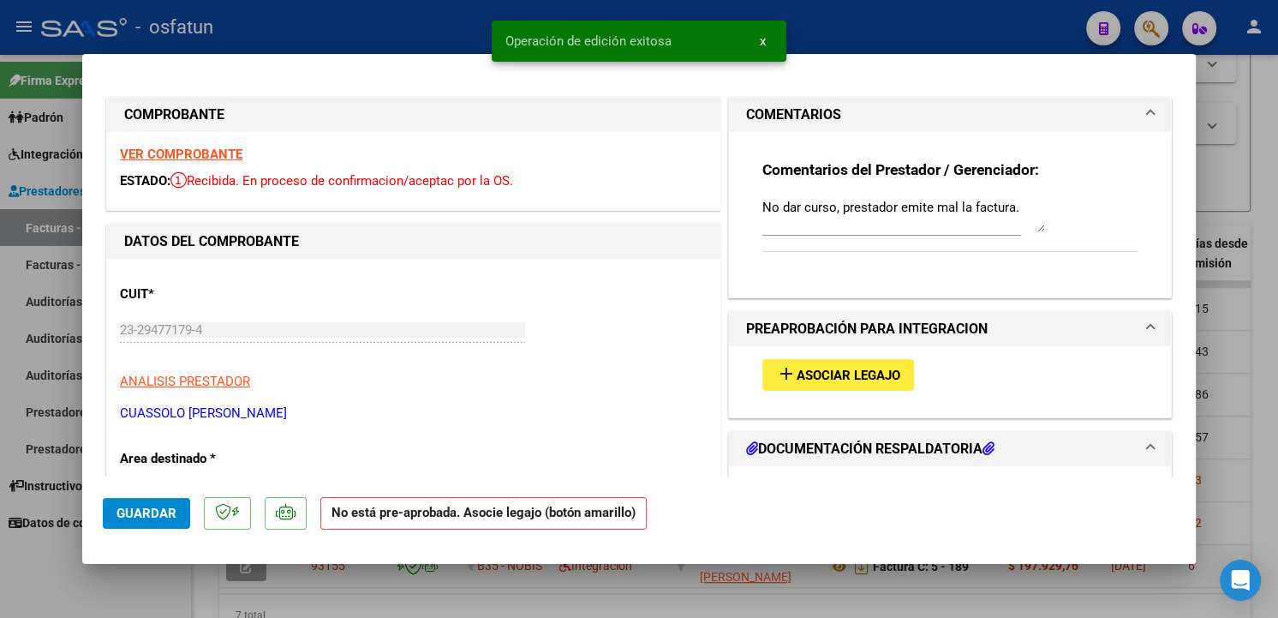
click at [1261, 414] on div at bounding box center [639, 309] width 1278 height 618
type input "$ 0,00"
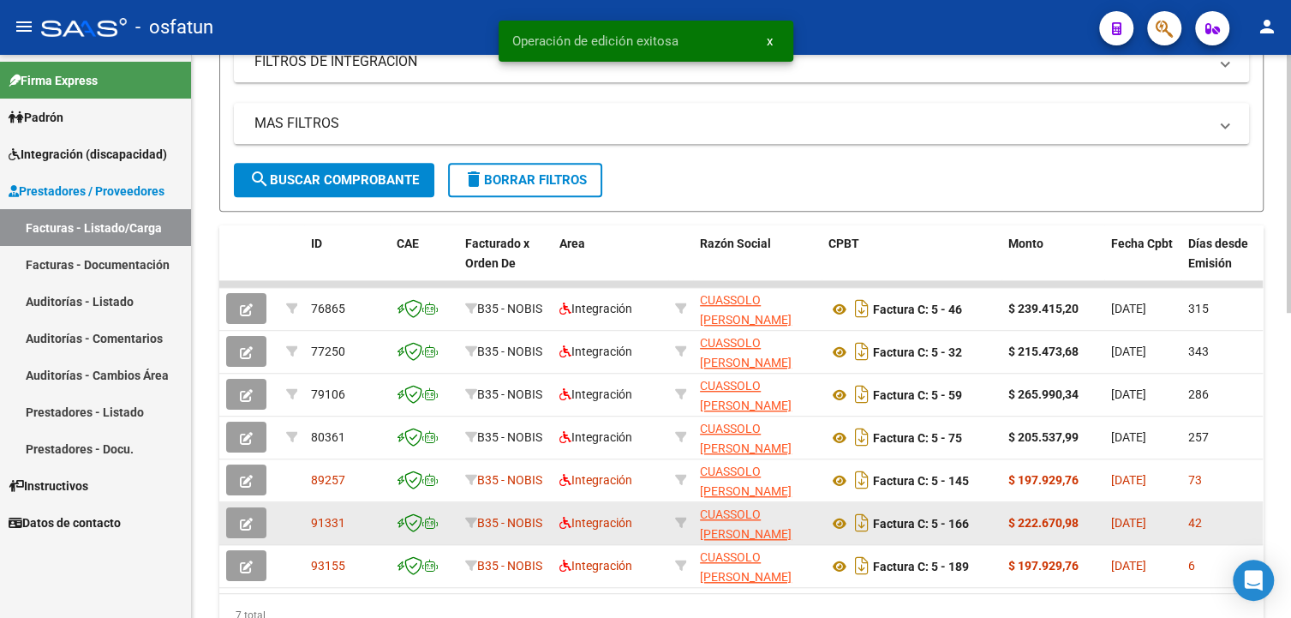
click at [251, 523] on icon "button" at bounding box center [246, 523] width 13 height 13
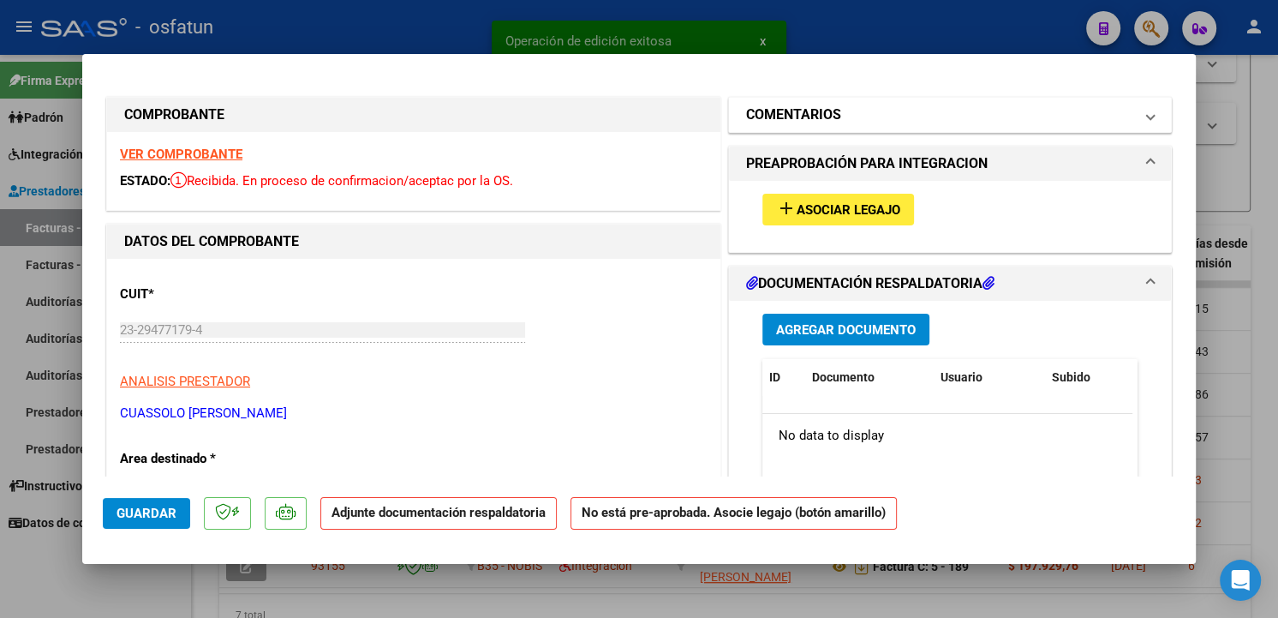
click at [815, 117] on h1 "COMENTARIOS" at bounding box center [793, 114] width 95 height 21
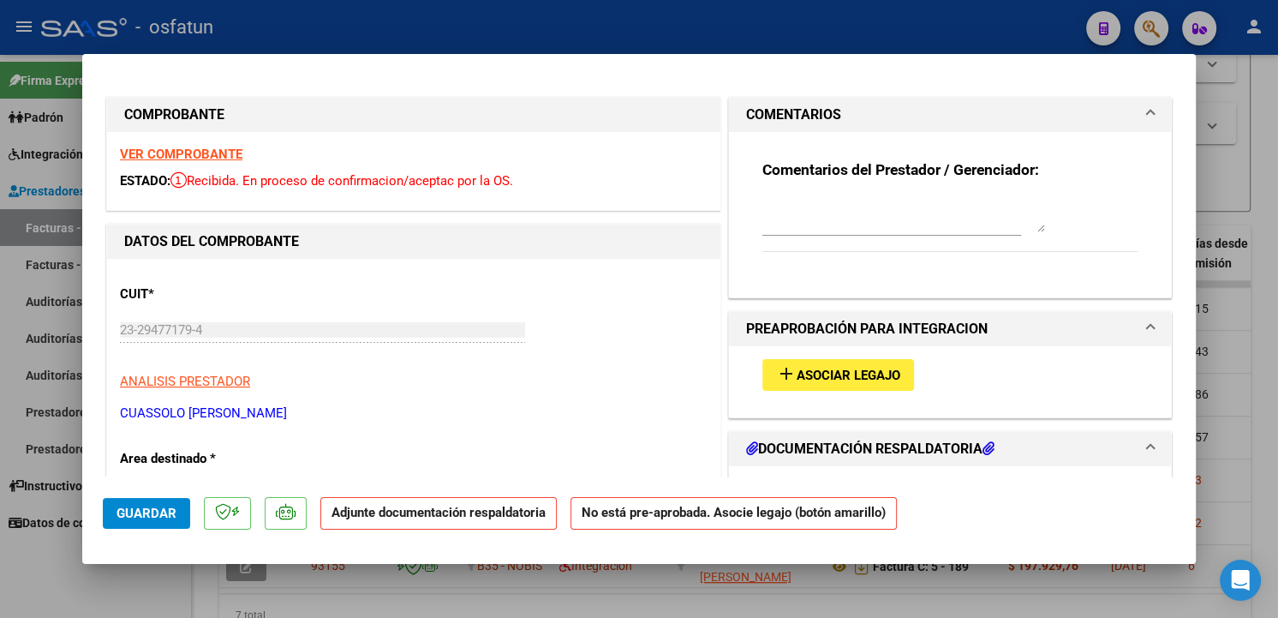
click at [849, 195] on div at bounding box center [903, 214] width 283 height 41
paste textarea "No dar curso, prestador emite mal la factura."
type textarea "No dar curso, prestador emite mal la factura."
click at [142, 515] on span "Guardar" at bounding box center [146, 512] width 60 height 15
click at [1257, 438] on div at bounding box center [639, 309] width 1278 height 618
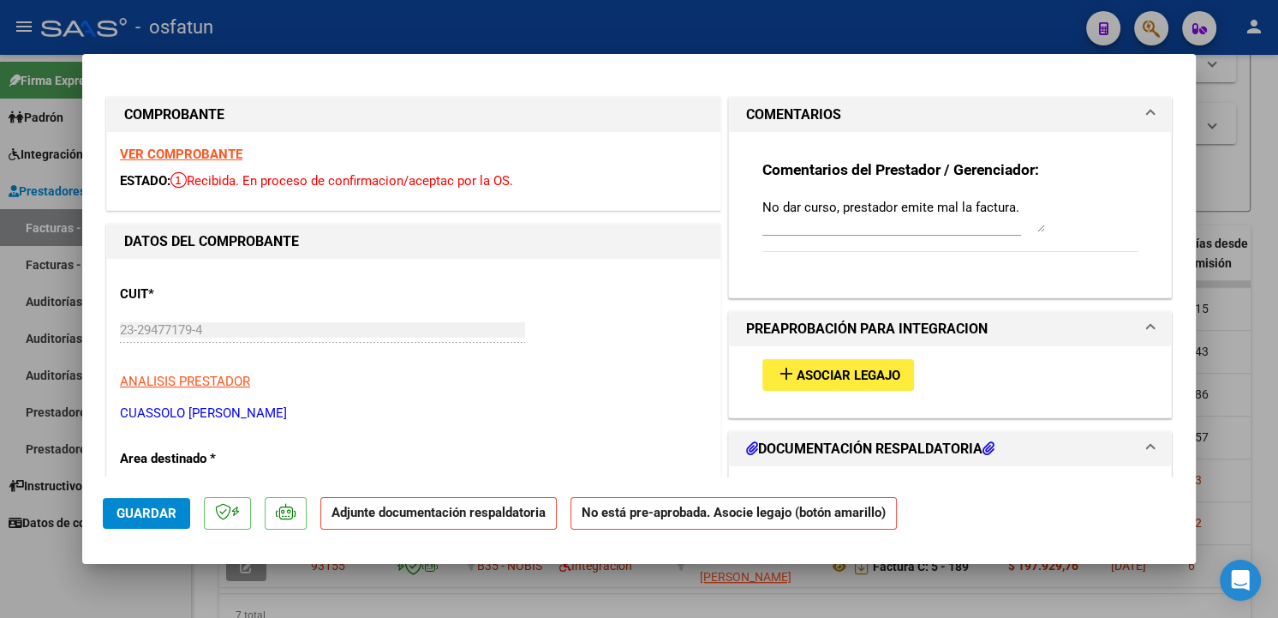
type input "$ 0,00"
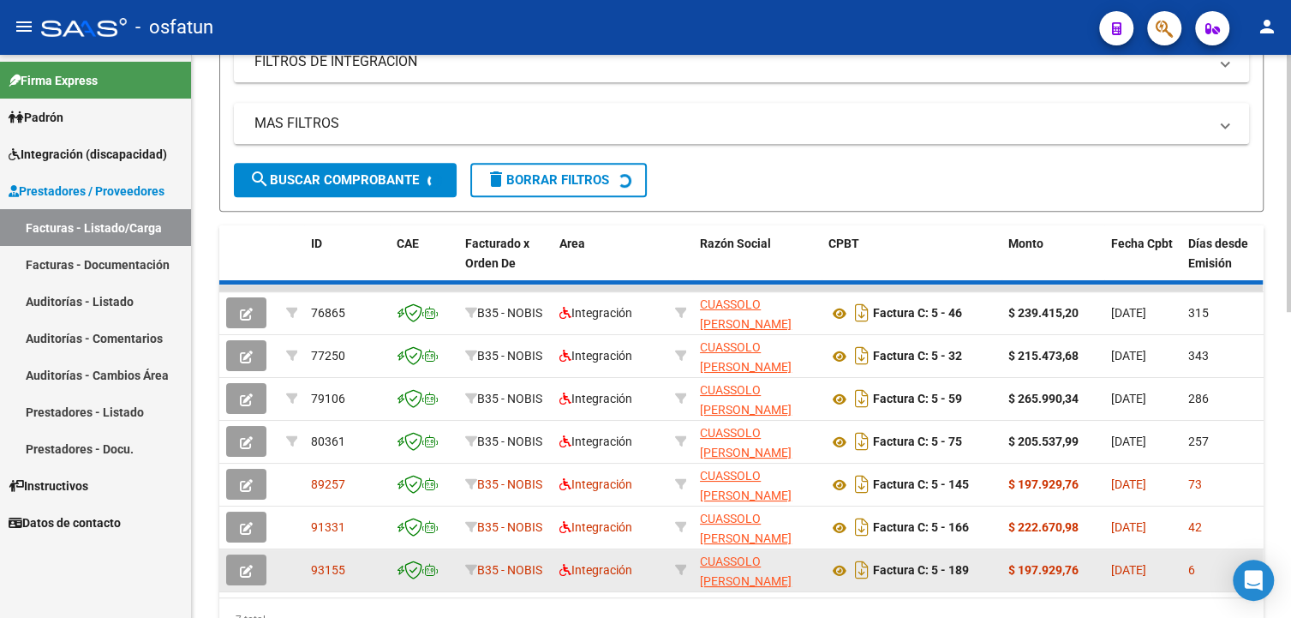
click at [250, 570] on icon "button" at bounding box center [246, 570] width 13 height 13
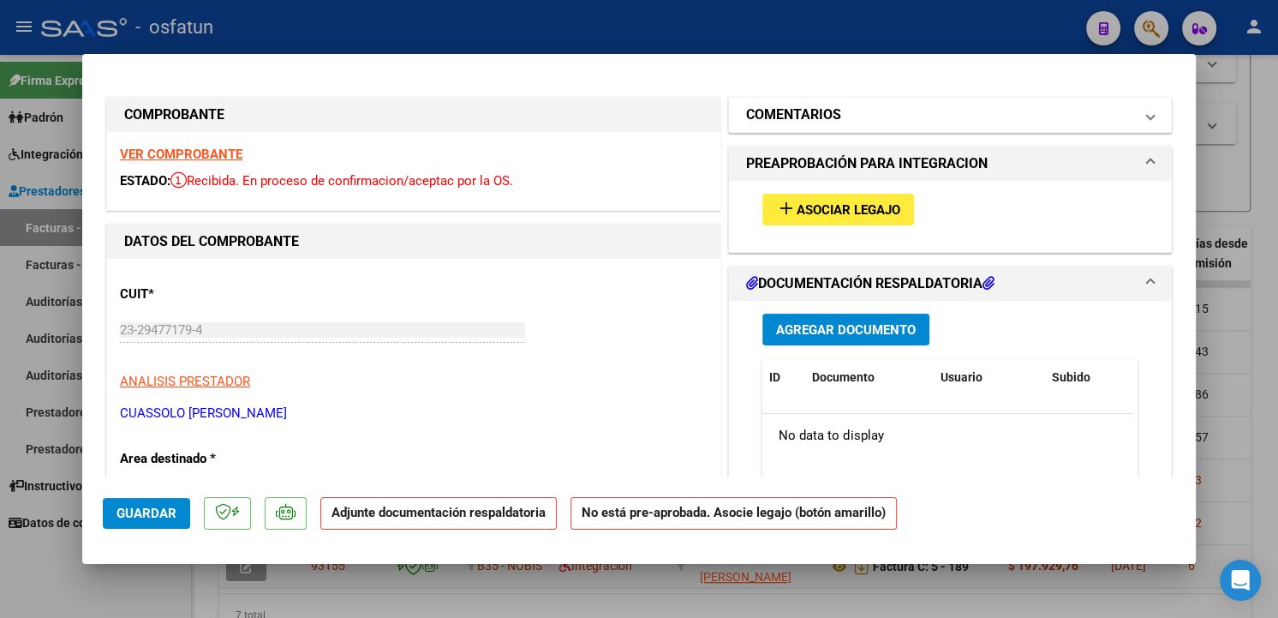
click at [931, 116] on mat-panel-title "COMENTARIOS" at bounding box center [939, 114] width 387 height 21
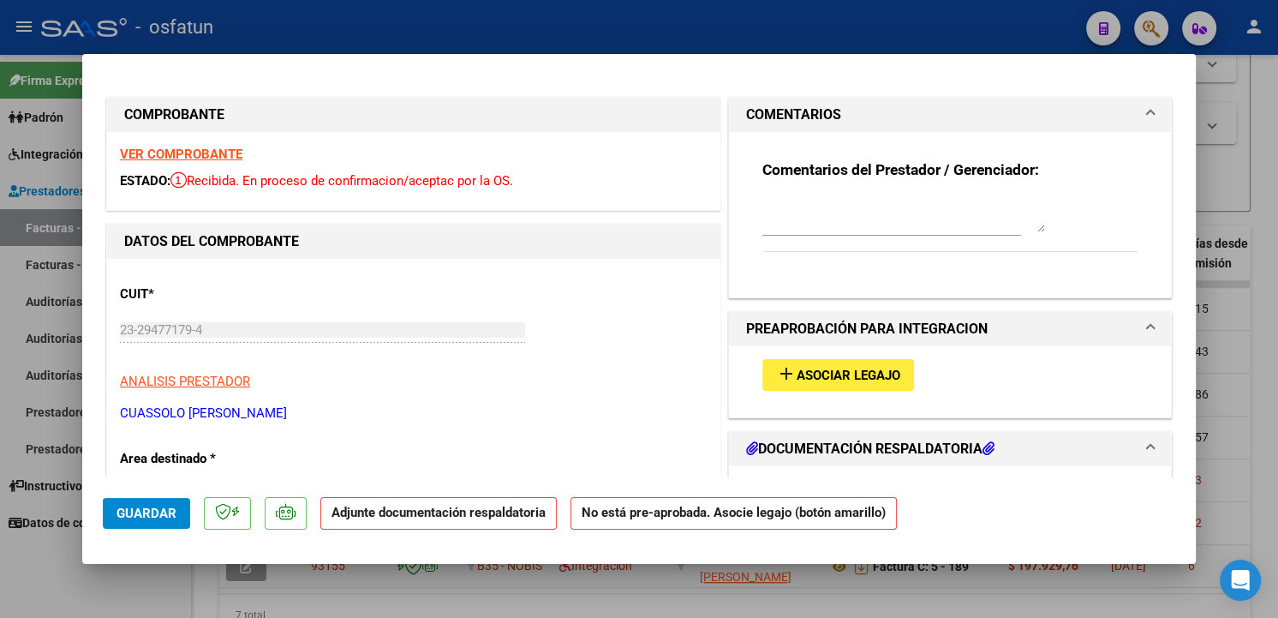
click at [925, 205] on textarea at bounding box center [903, 215] width 283 height 34
paste textarea "No dar curso, prestador emite mal la factura."
type textarea "No dar curso, prestador emite mal la factura."
click at [140, 508] on span "Guardar" at bounding box center [146, 512] width 60 height 15
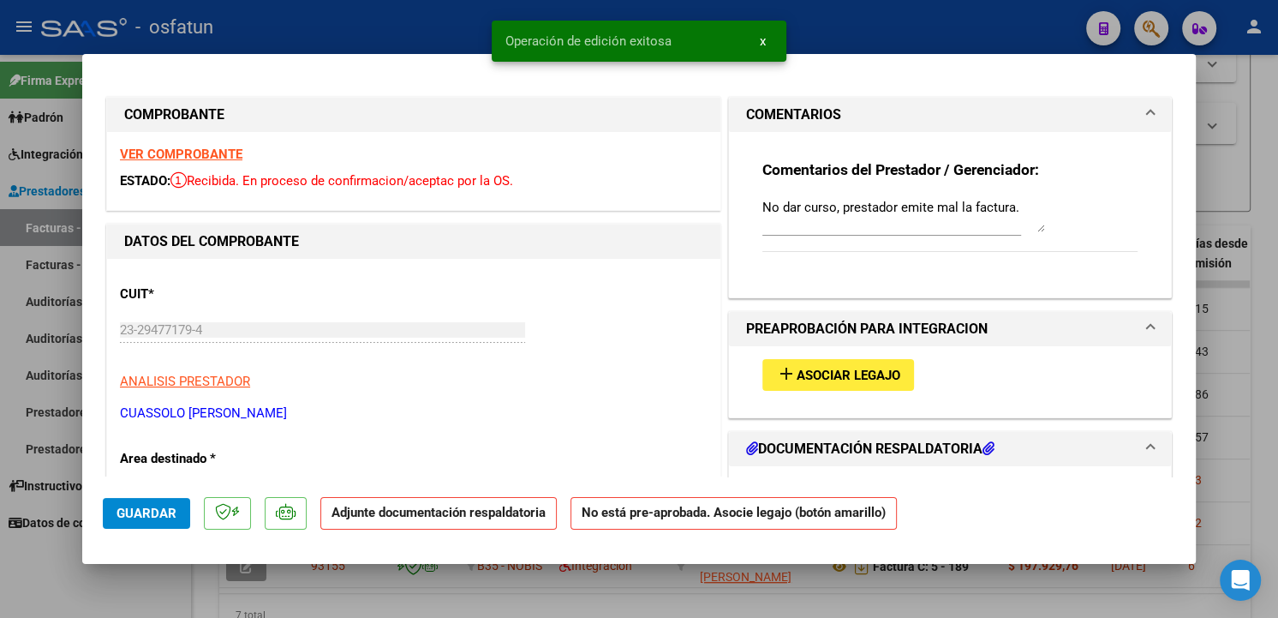
click at [1245, 361] on div at bounding box center [639, 309] width 1278 height 618
type input "$ 0,00"
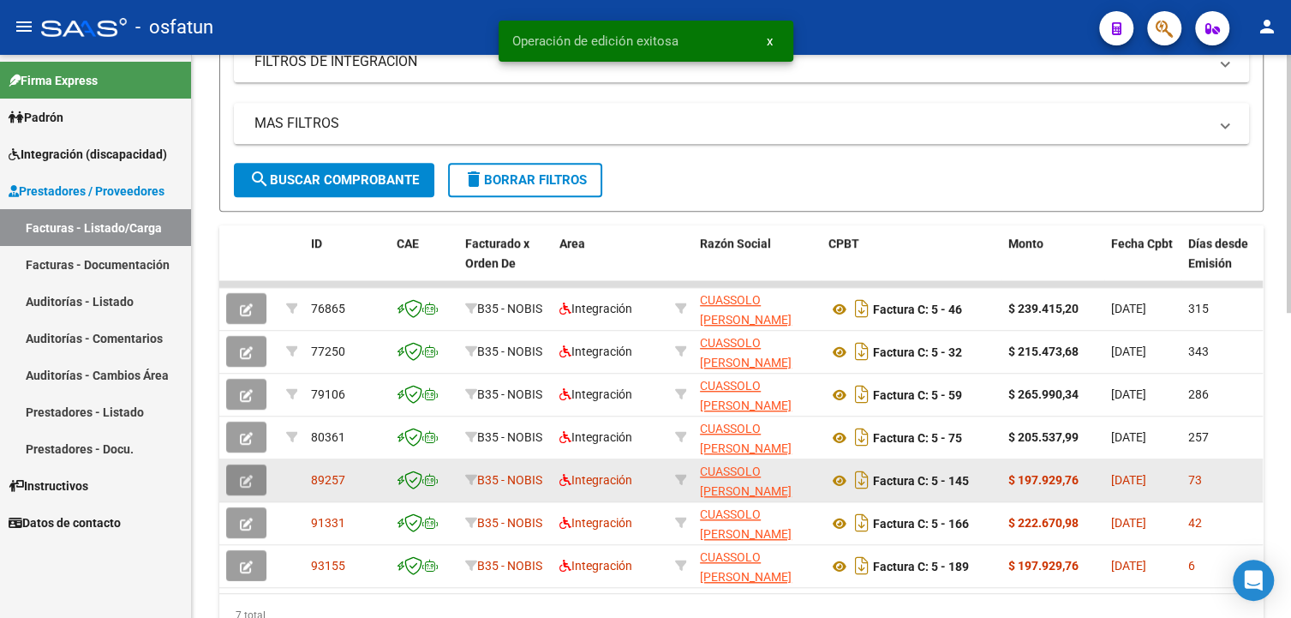
click at [248, 484] on icon "button" at bounding box center [246, 481] width 13 height 13
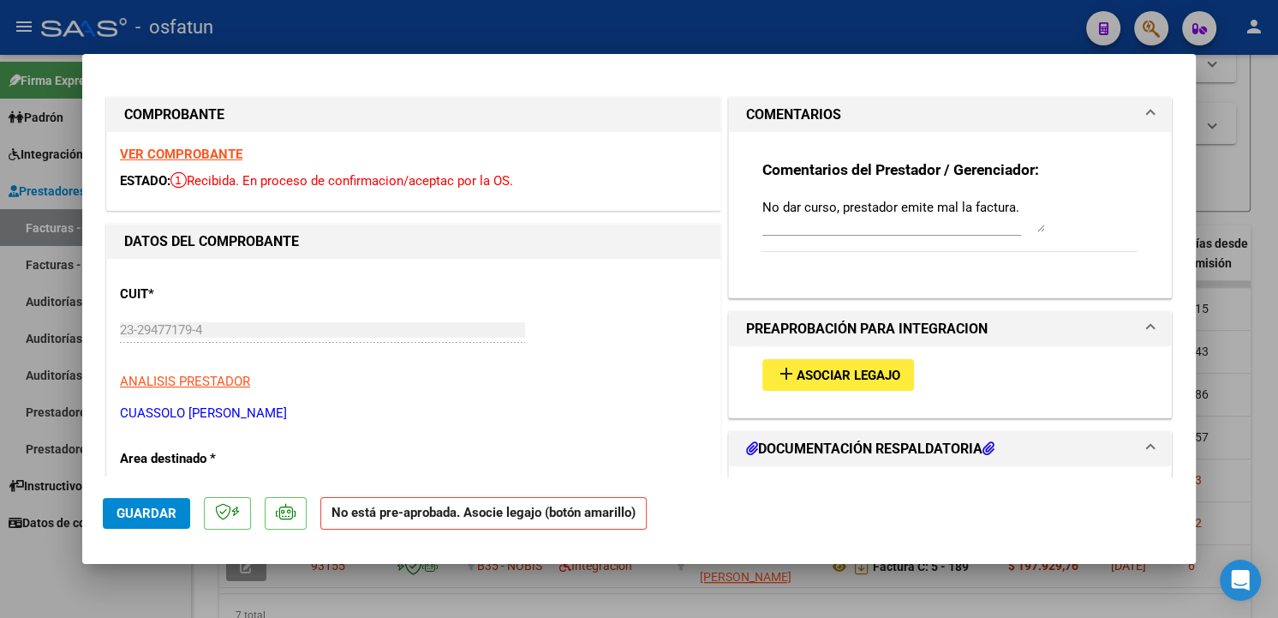
drag, startPoint x: 666, startPoint y: 594, endPoint x: 489, endPoint y: 550, distance: 182.8
click at [664, 594] on div at bounding box center [639, 309] width 1278 height 618
type input "$ 0,00"
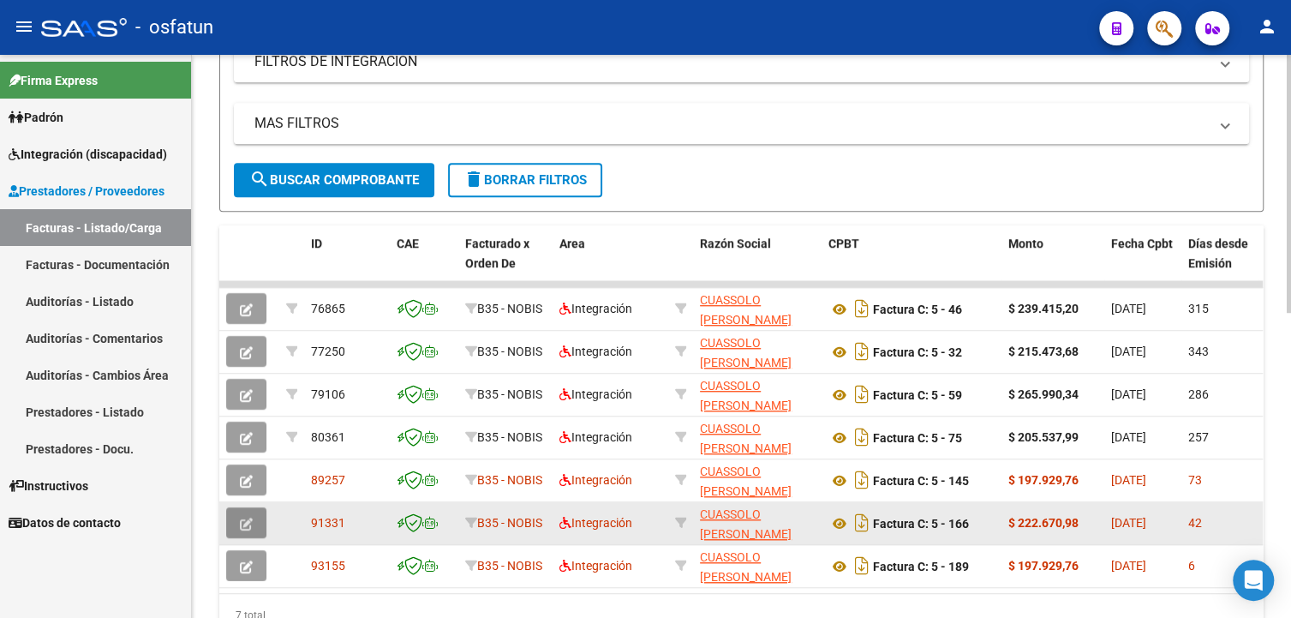
click at [239, 520] on button "button" at bounding box center [246, 522] width 40 height 31
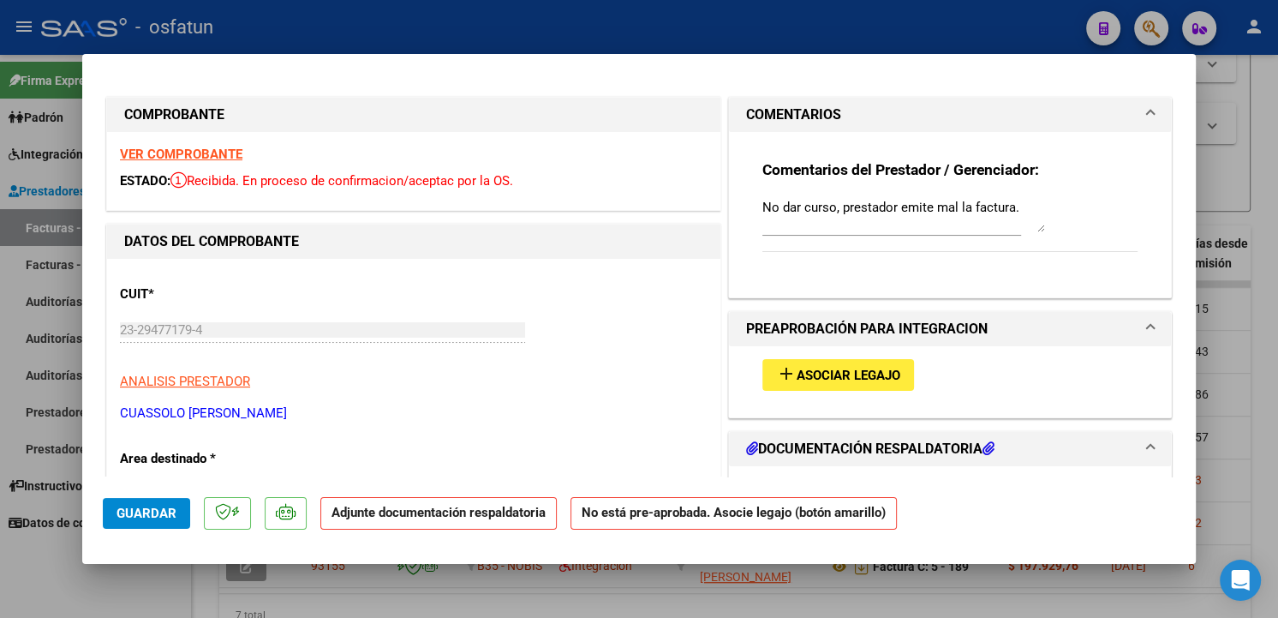
click at [540, 588] on div at bounding box center [639, 309] width 1278 height 618
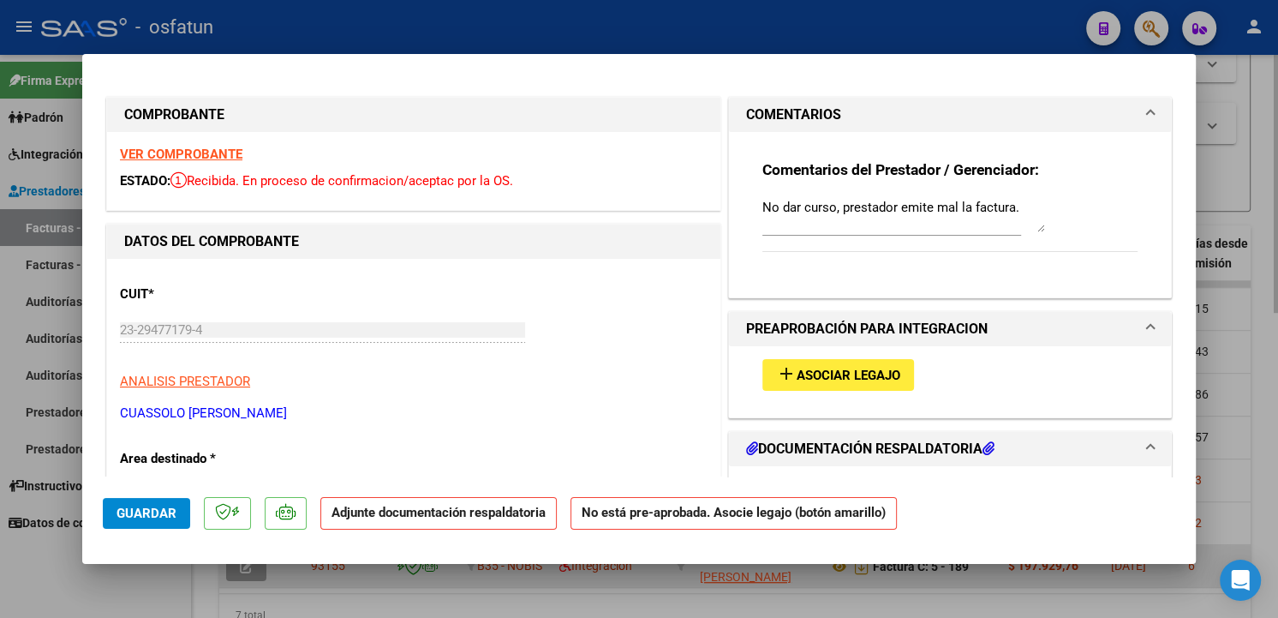
type input "$ 0,00"
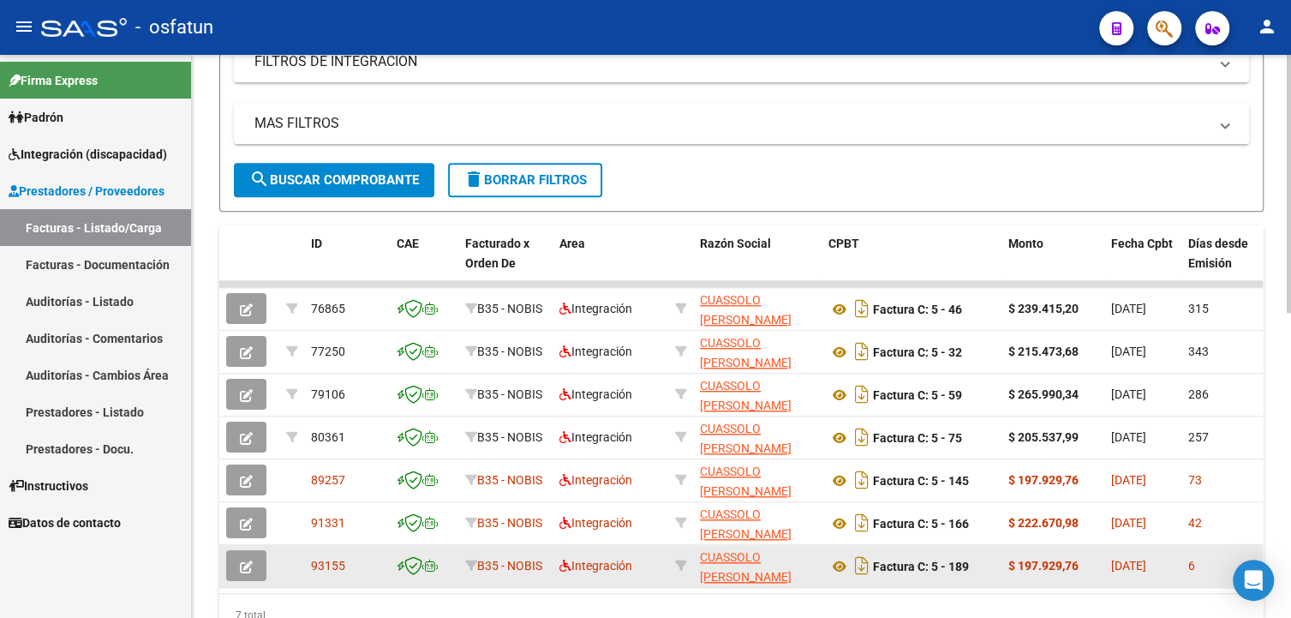
click at [248, 562] on icon "button" at bounding box center [246, 566] width 13 height 13
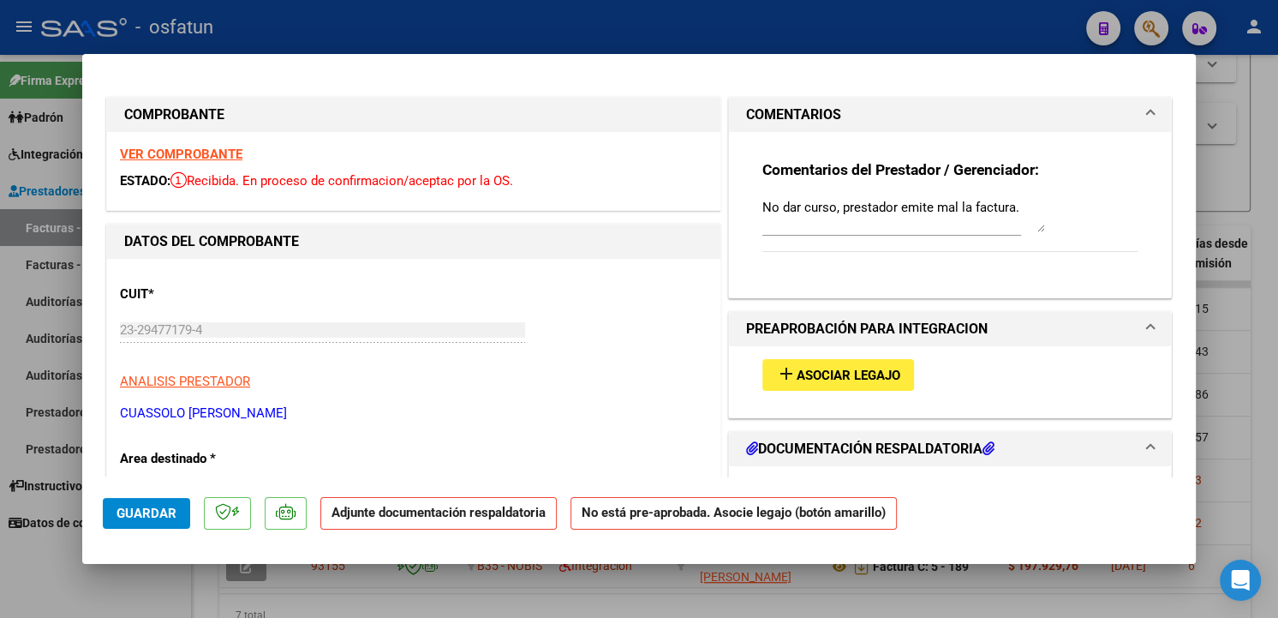
click at [603, 590] on div at bounding box center [639, 309] width 1278 height 618
type input "$ 0,00"
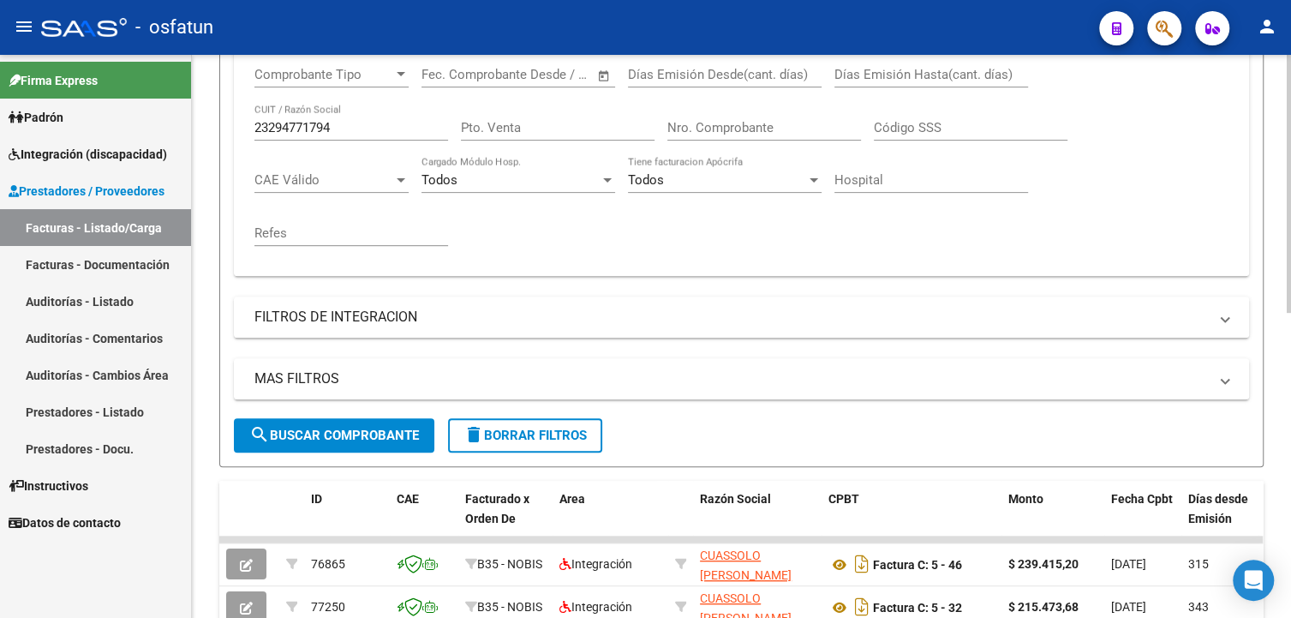
scroll to position [327, 0]
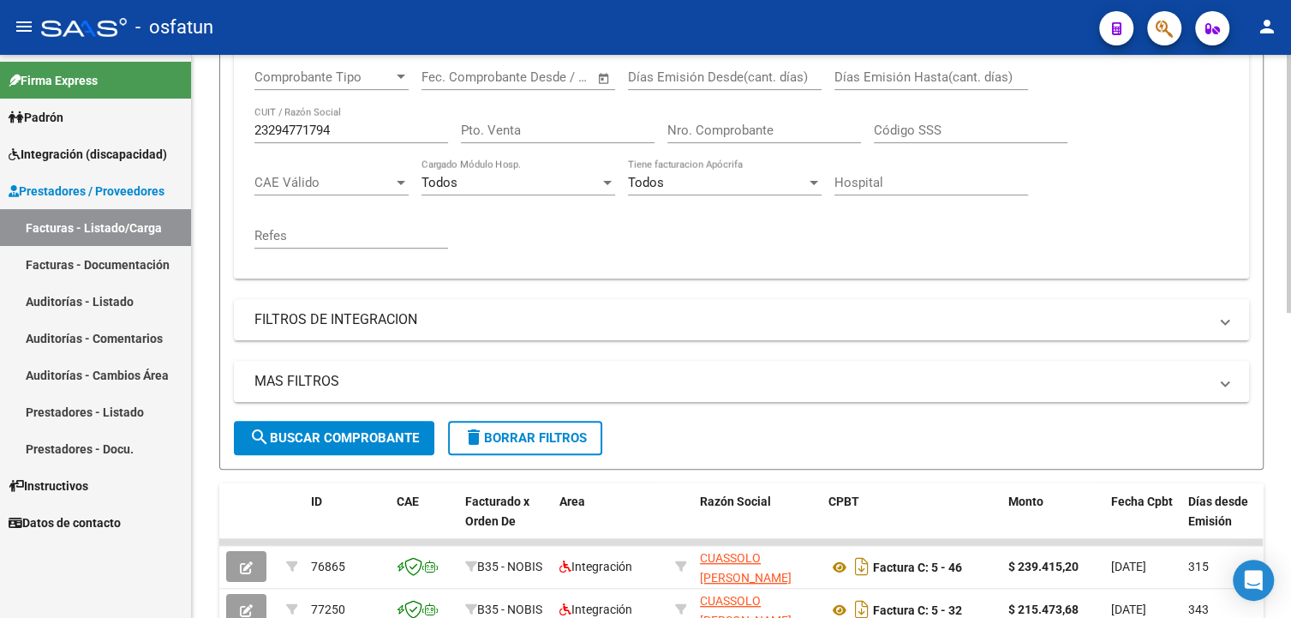
click at [363, 140] on div "23294771794 CUIT / Razón Social" at bounding box center [351, 124] width 194 height 37
click at [366, 134] on input "23294771794" at bounding box center [351, 129] width 194 height 15
paste input "7335858196"
type input "27335858196"
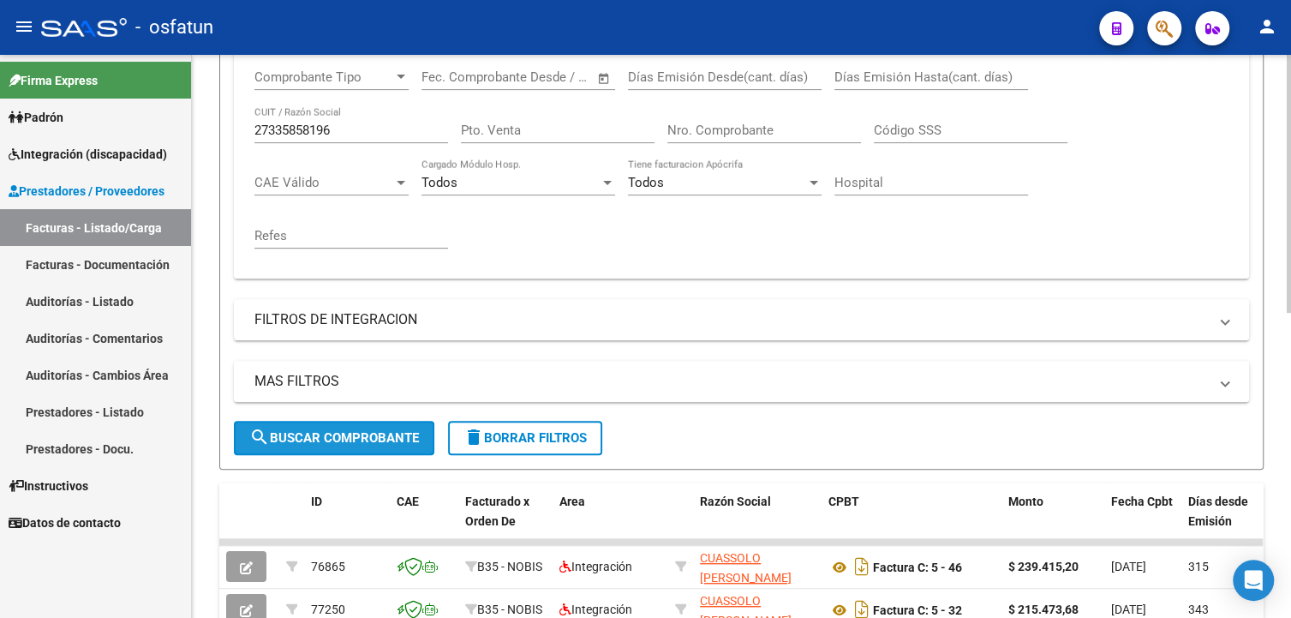
click at [377, 438] on span "search Buscar Comprobante" at bounding box center [334, 437] width 170 height 15
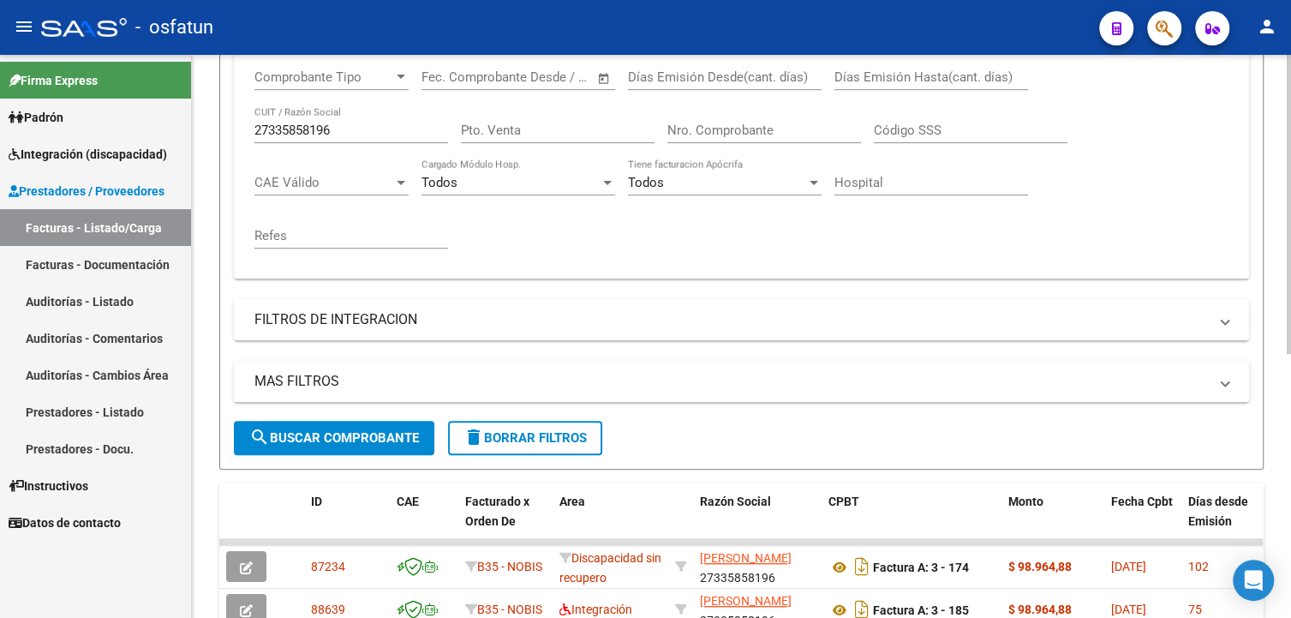
scroll to position [498, 0]
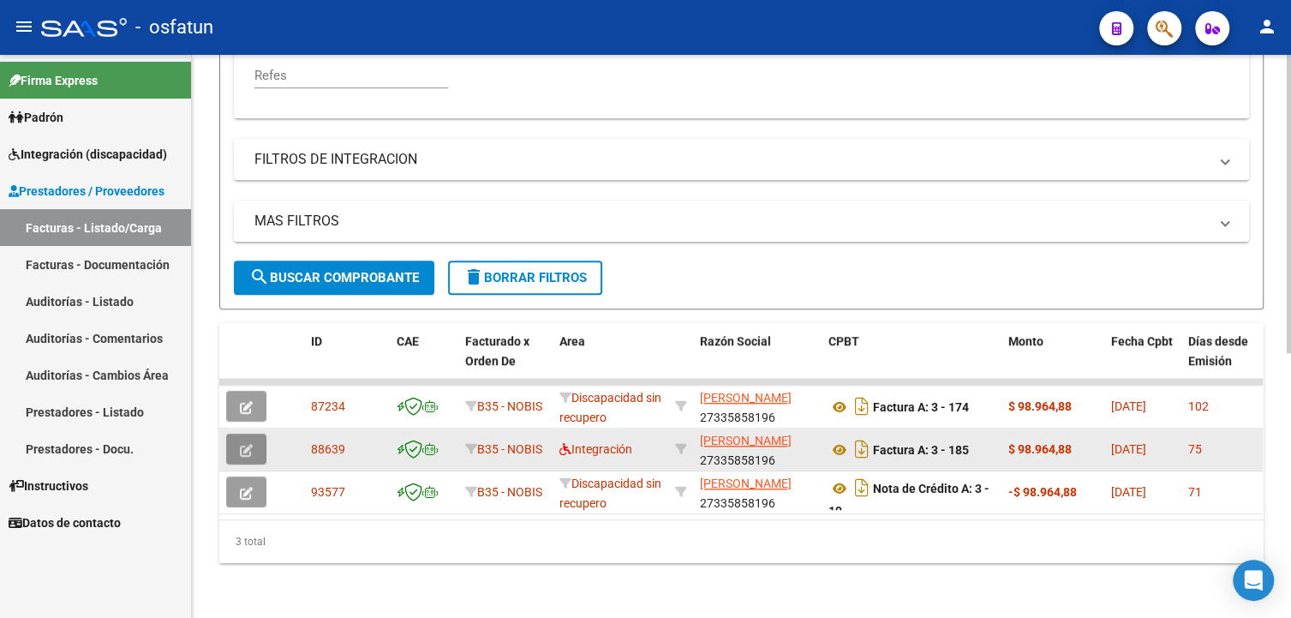
click at [248, 444] on icon "button" at bounding box center [246, 450] width 13 height 13
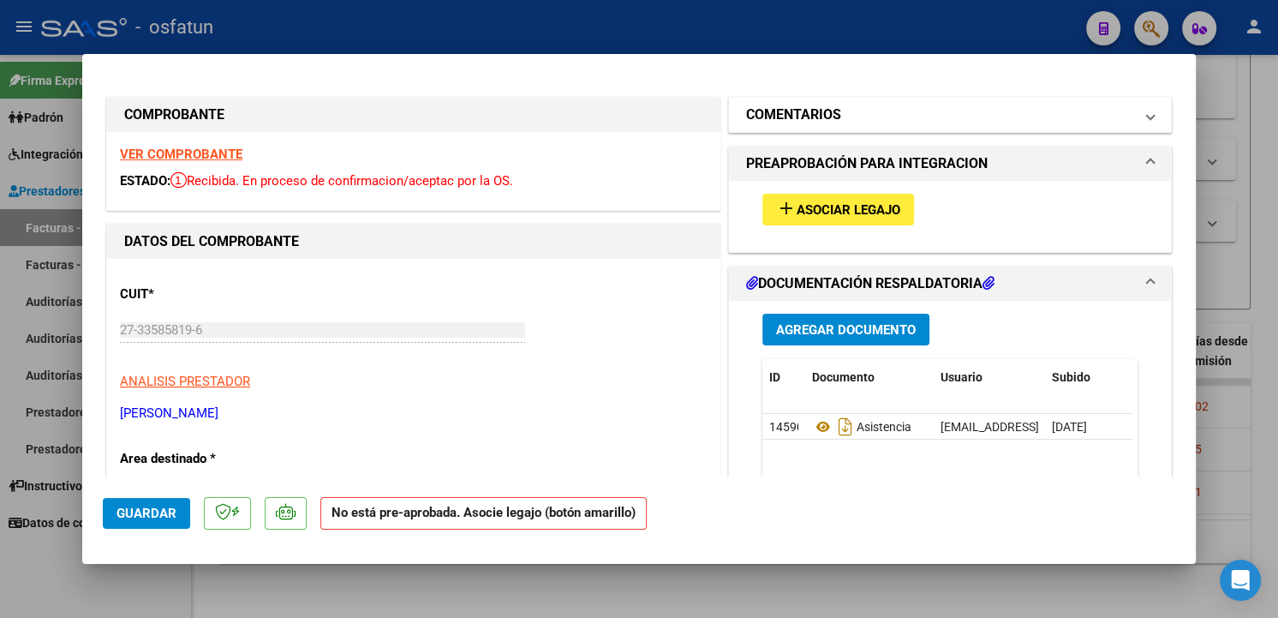
click at [867, 111] on mat-panel-title "COMENTARIOS" at bounding box center [939, 114] width 387 height 21
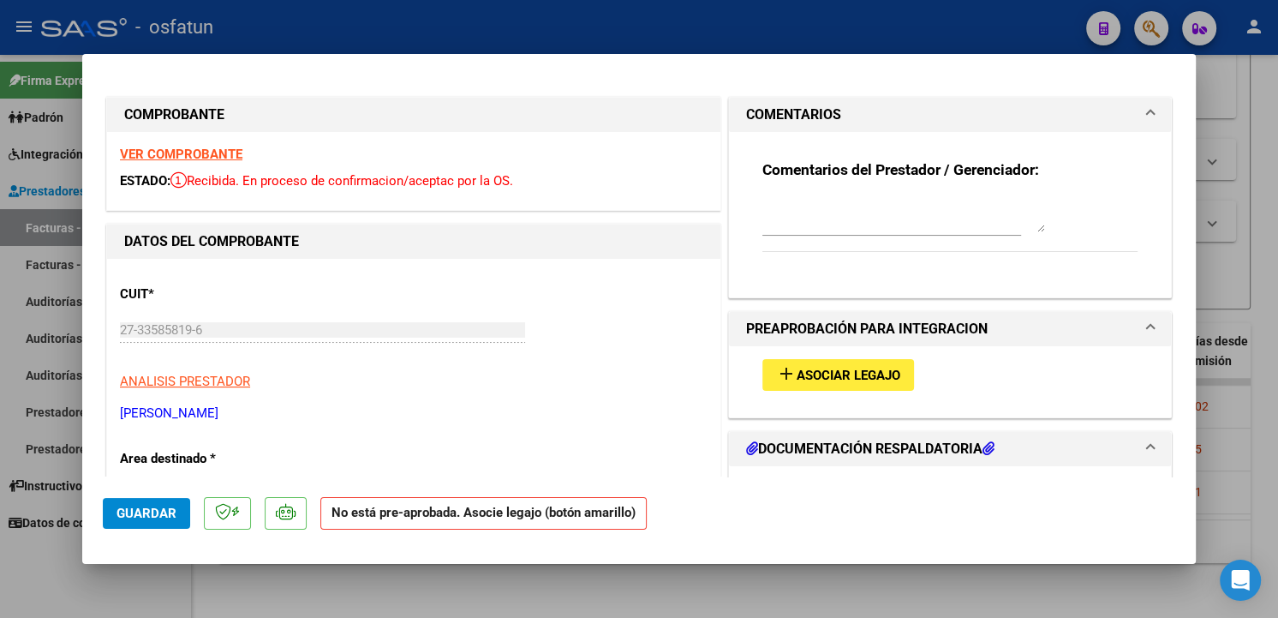
click at [957, 218] on textarea at bounding box center [903, 215] width 283 height 34
paste textarea "No dar curso, prestador emite mal la factura."
type textarea "No dar curso, prestador emite mal la factura. Se subio nota de crédito por la m…"
click at [131, 516] on span "Guardar" at bounding box center [146, 512] width 60 height 15
click at [130, 516] on span "Guardar" at bounding box center [146, 512] width 60 height 15
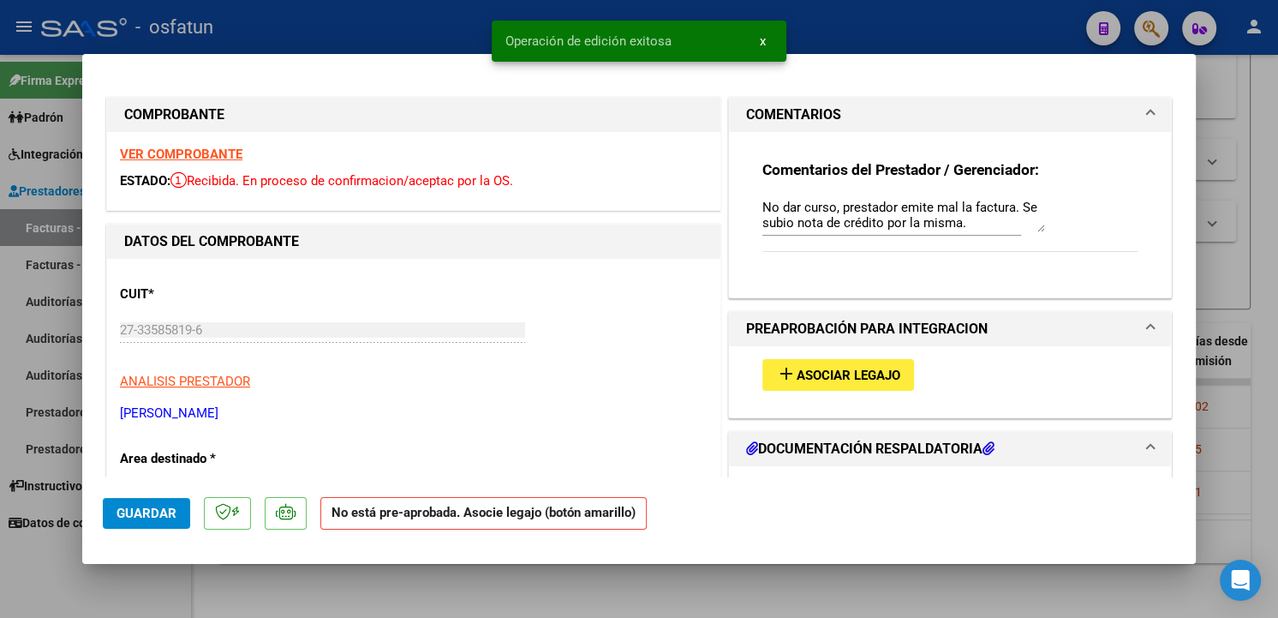
click at [383, 578] on div at bounding box center [639, 309] width 1278 height 618
type input "$ 0,00"
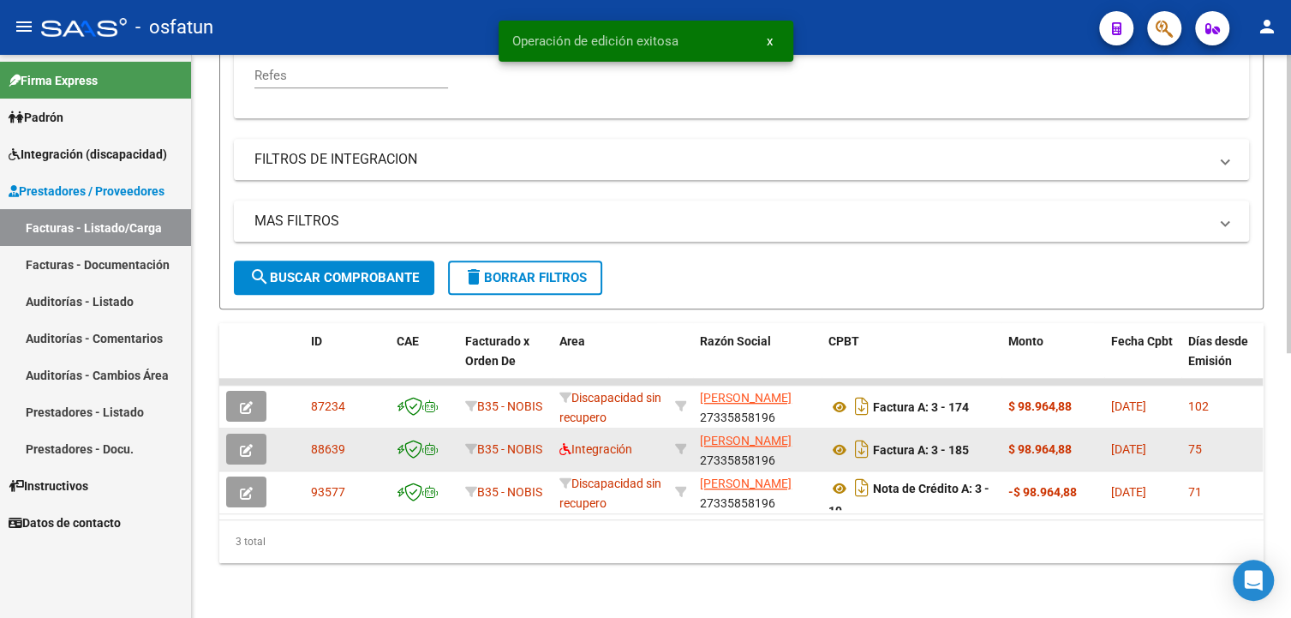
click at [255, 443] on button "button" at bounding box center [246, 448] width 40 height 31
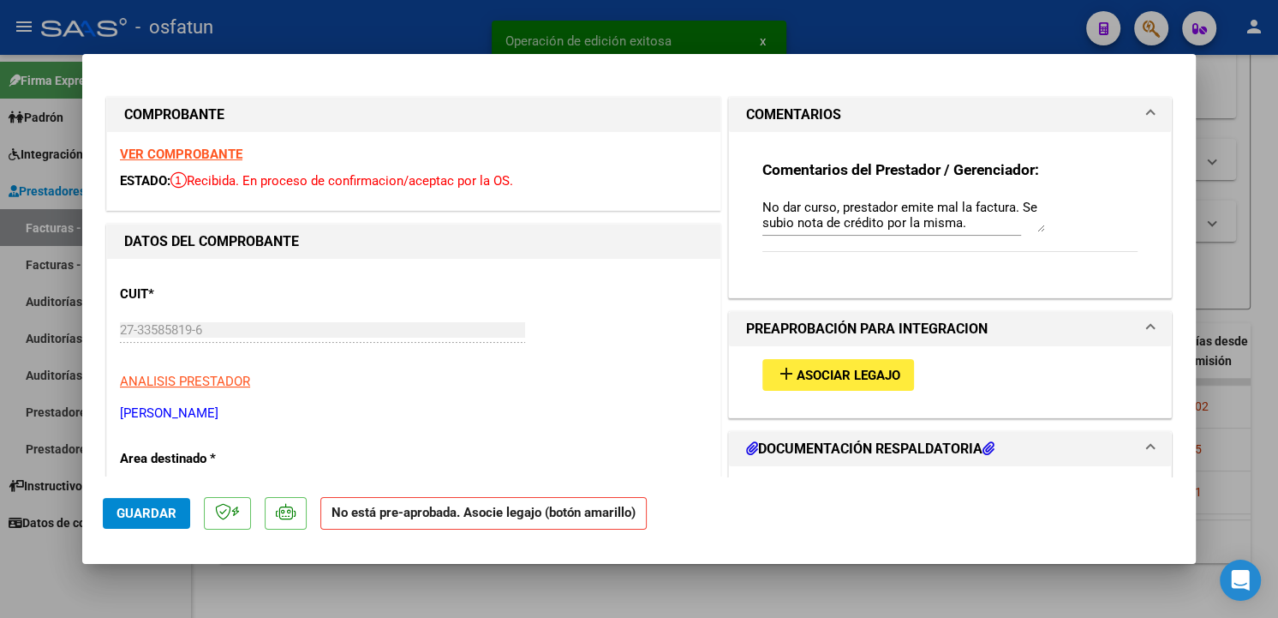
click at [682, 605] on div at bounding box center [639, 309] width 1278 height 618
type input "$ 0,00"
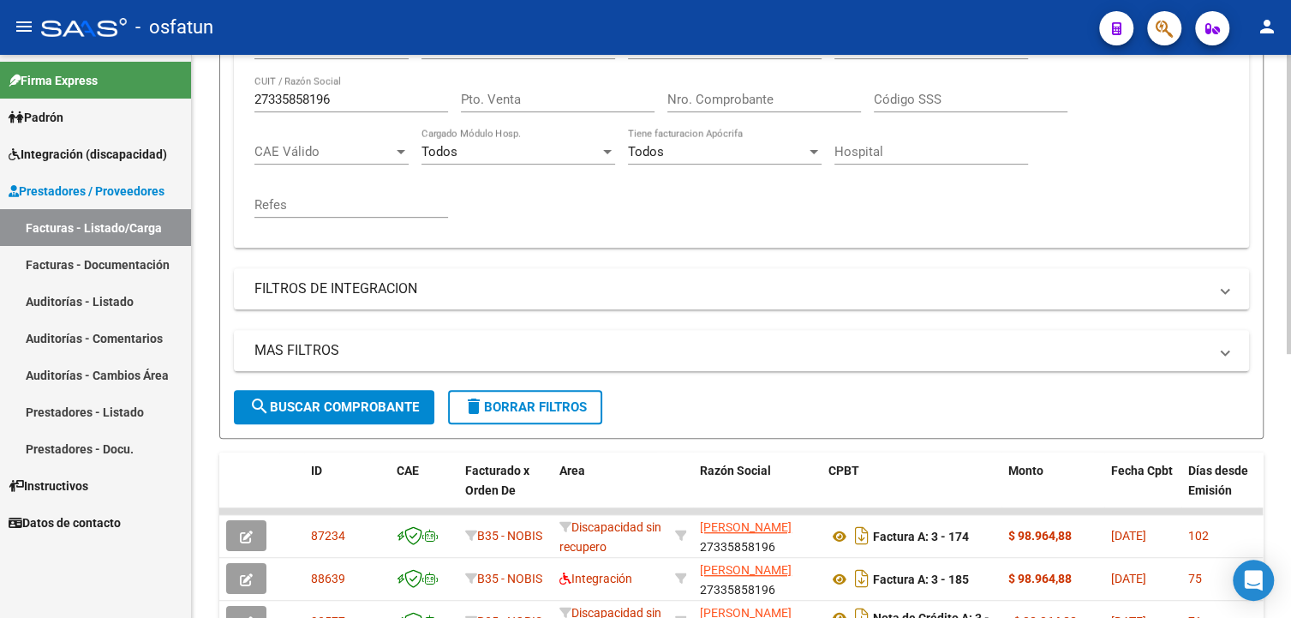
scroll to position [327, 0]
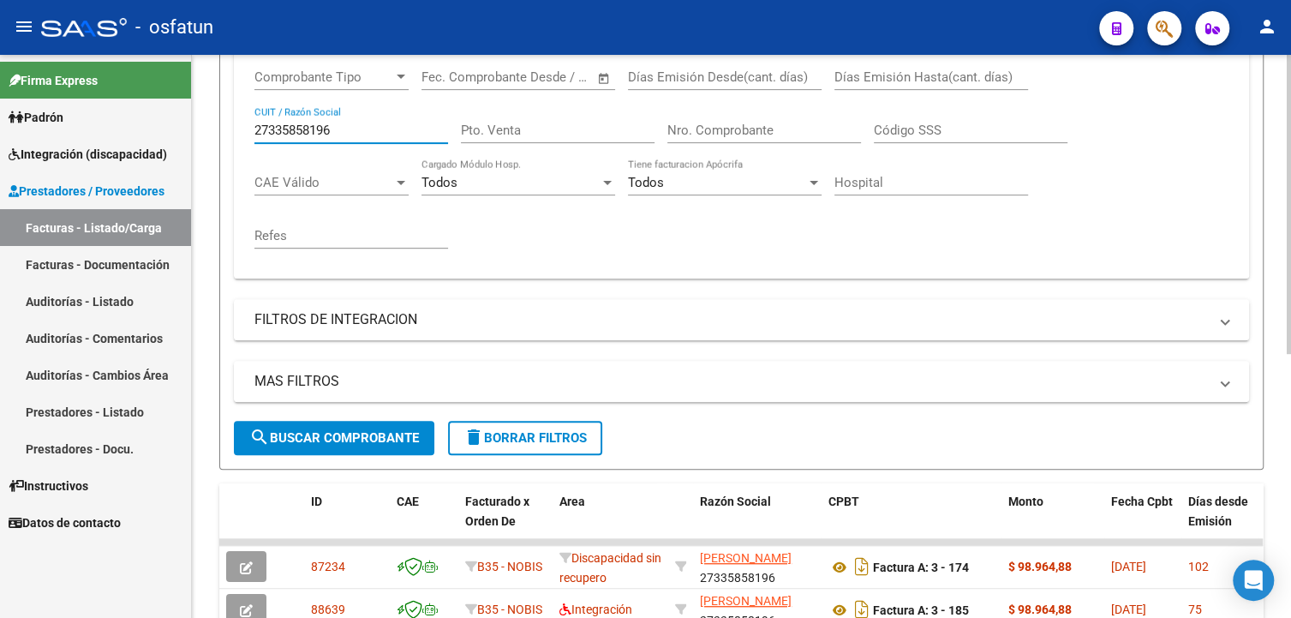
click at [368, 134] on input "27335858196" at bounding box center [351, 129] width 194 height 15
paste input "3325202114"
type input "23325202114"
click at [385, 436] on span "search Buscar Comprobante" at bounding box center [334, 437] width 170 height 15
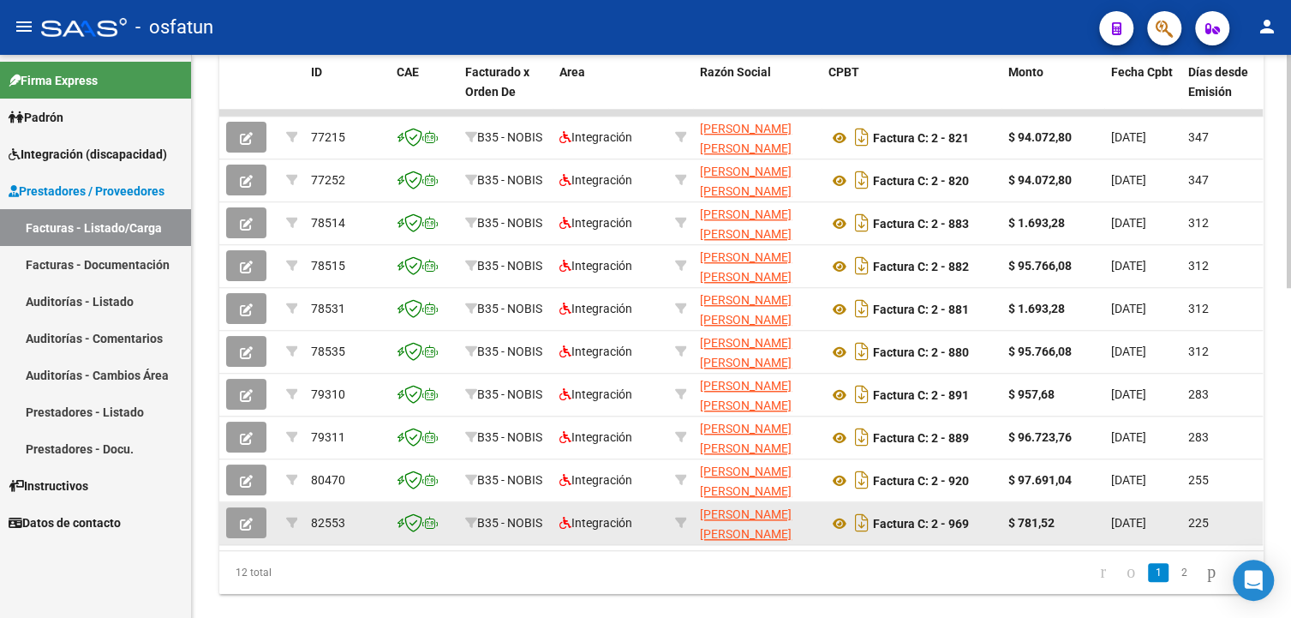
scroll to position [798, 0]
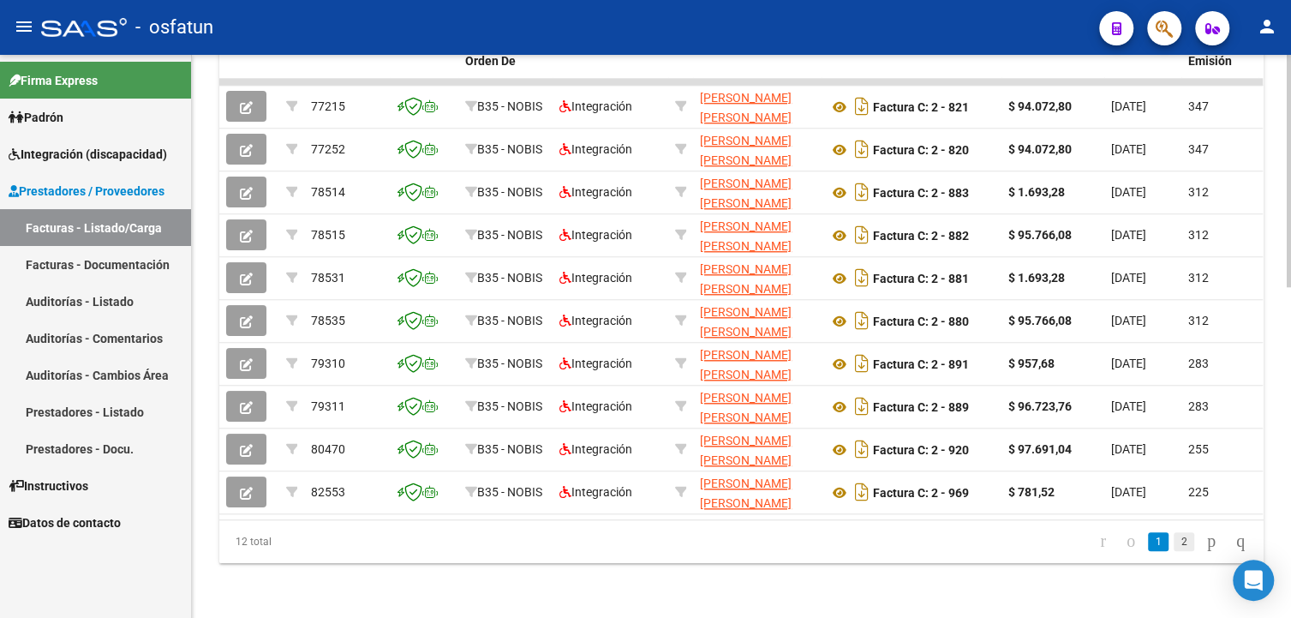
click at [1173, 544] on link "2" at bounding box center [1183, 541] width 21 height 19
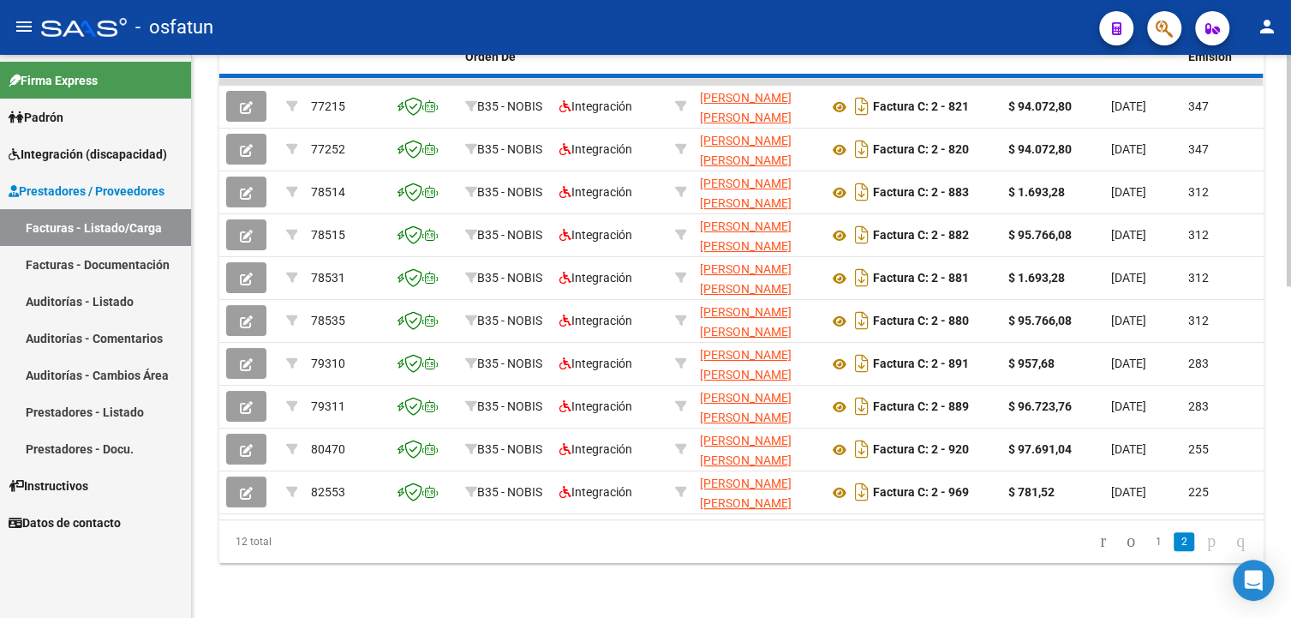
scroll to position [456, 0]
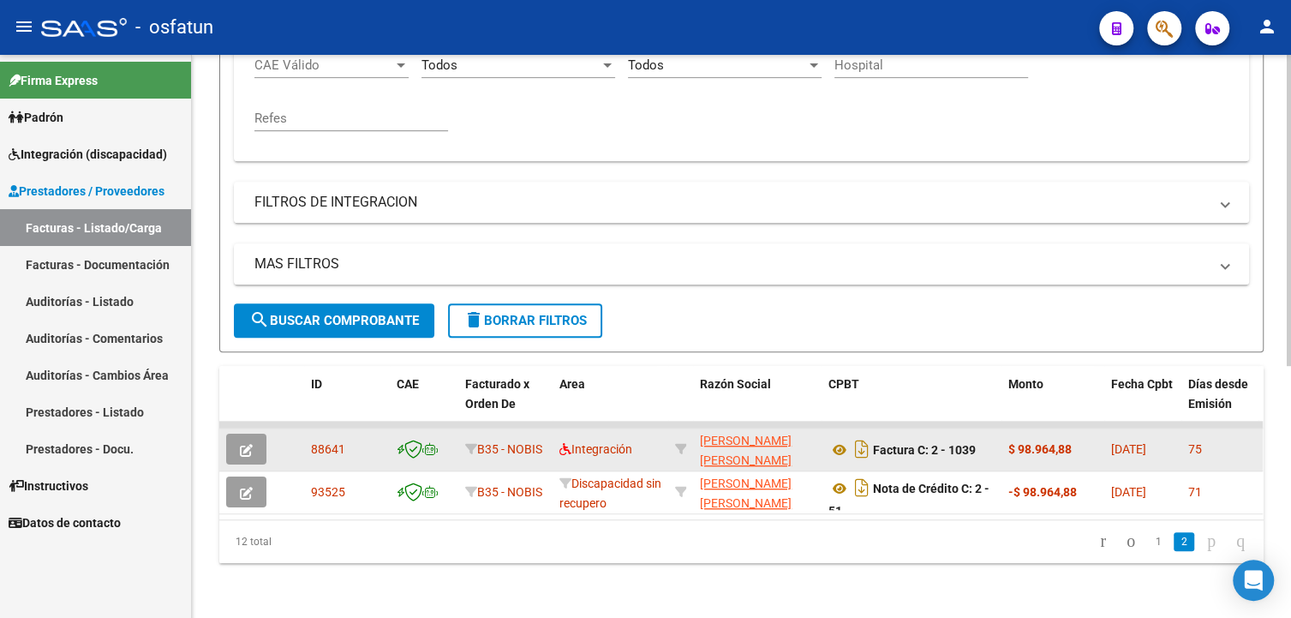
click at [242, 444] on icon "button" at bounding box center [246, 450] width 13 height 13
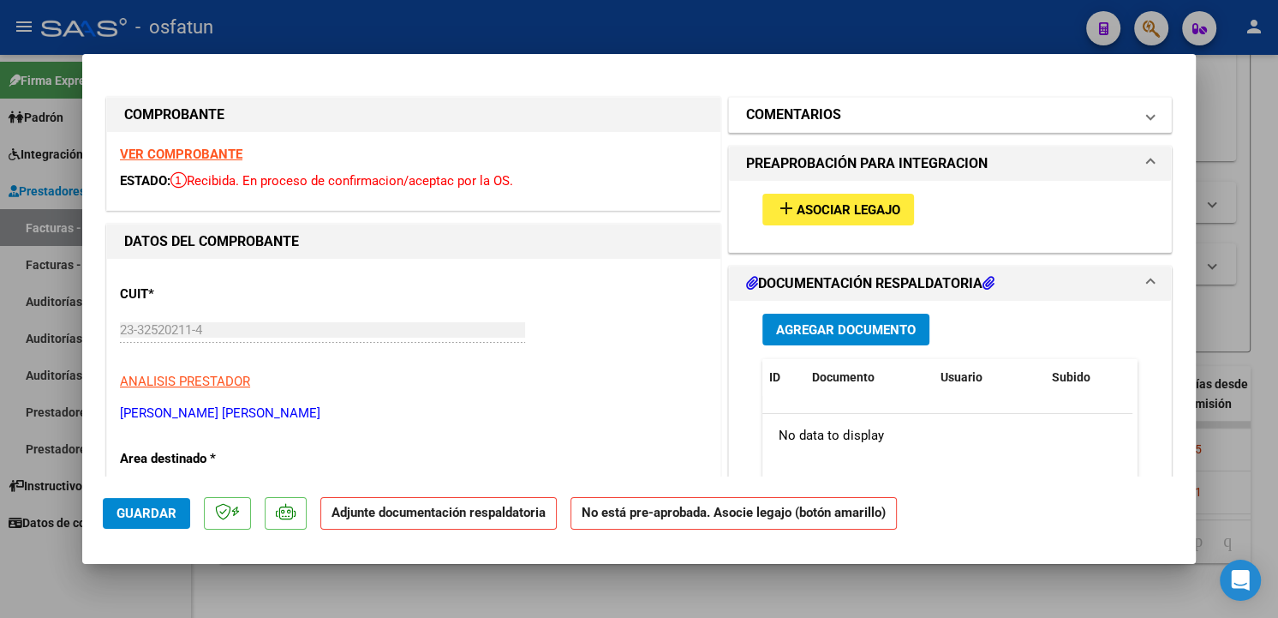
click at [950, 120] on mat-panel-title "COMENTARIOS" at bounding box center [939, 114] width 387 height 21
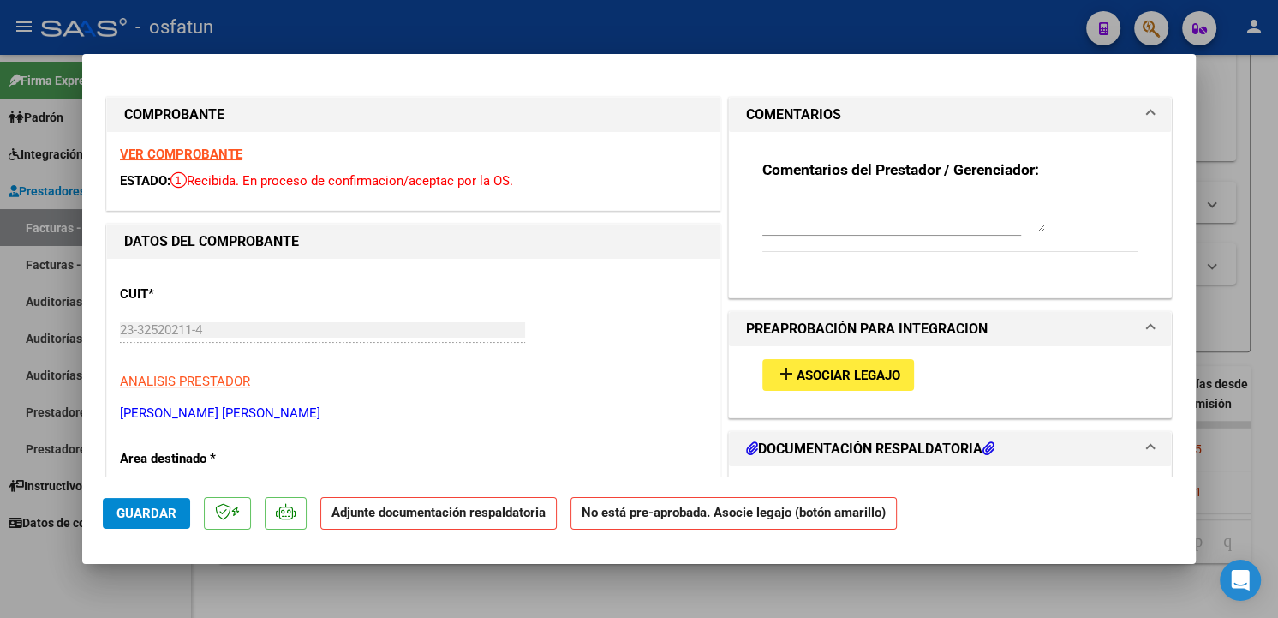
click at [939, 210] on textarea at bounding box center [903, 215] width 283 height 34
click at [889, 211] on textarea at bounding box center [903, 215] width 283 height 34
paste textarea "No dar curso, prestador emite mal la factura."
type textarea "No dar curso, prestador emite mal la factura. Se sube nota de crédito."
click at [152, 510] on span "Guardar" at bounding box center [146, 512] width 60 height 15
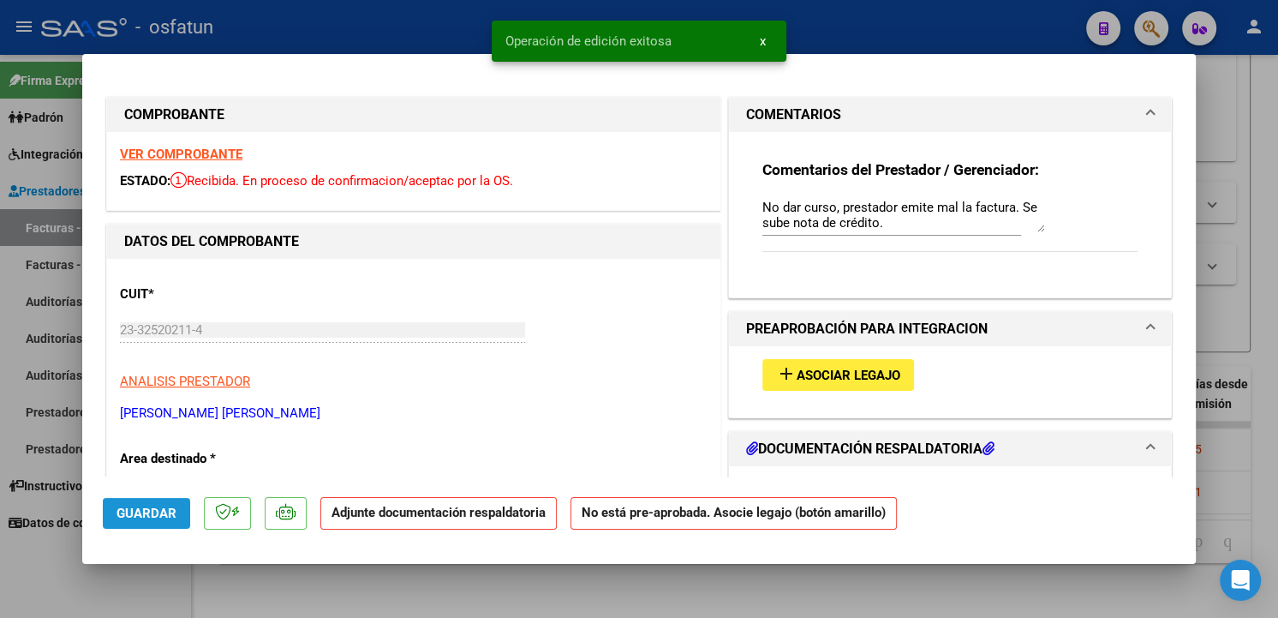
click at [149, 512] on span "Guardar" at bounding box center [146, 512] width 60 height 15
click at [520, 578] on div at bounding box center [639, 309] width 1278 height 618
type input "$ 0,00"
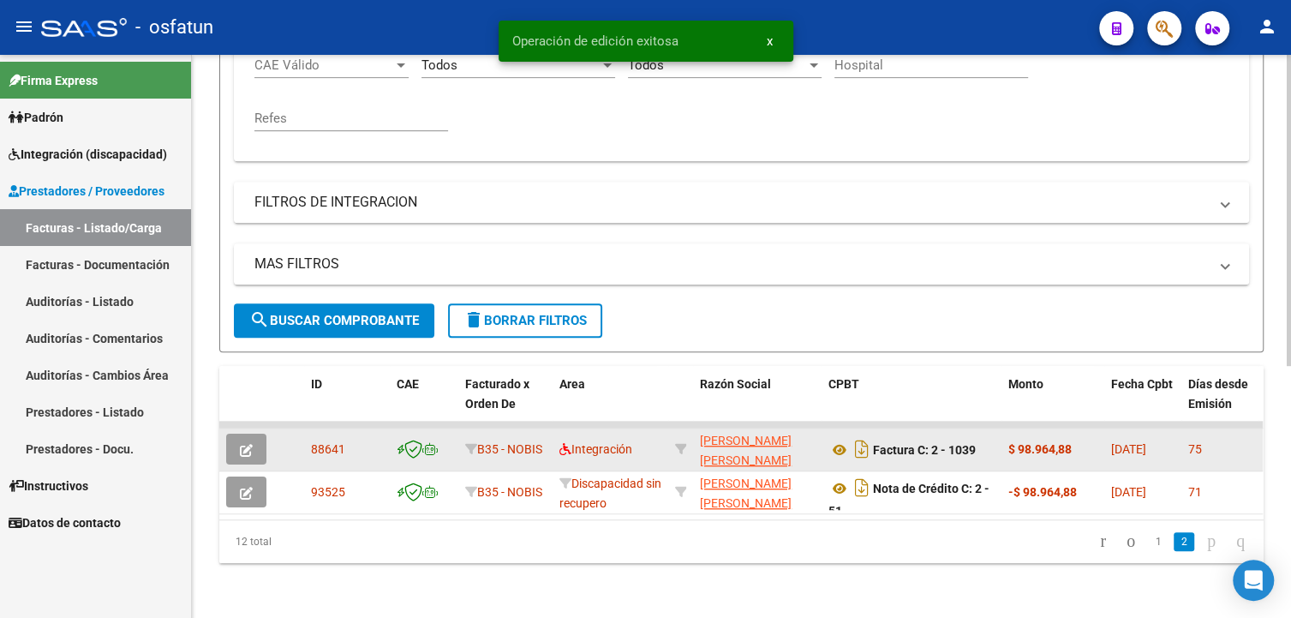
click at [254, 438] on button "button" at bounding box center [246, 448] width 40 height 31
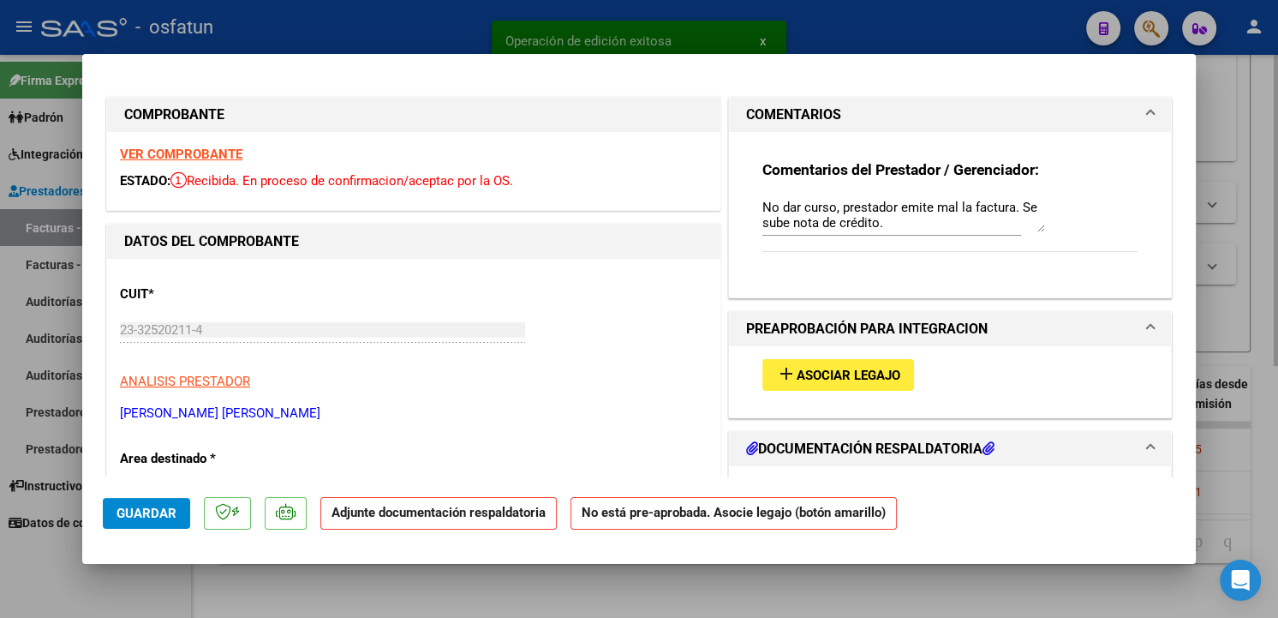
drag, startPoint x: 799, startPoint y: 594, endPoint x: 1062, endPoint y: 389, distance: 333.8
click at [803, 586] on div at bounding box center [639, 309] width 1278 height 618
type input "$ 0,00"
